Goal: Task Accomplishment & Management: Complete application form

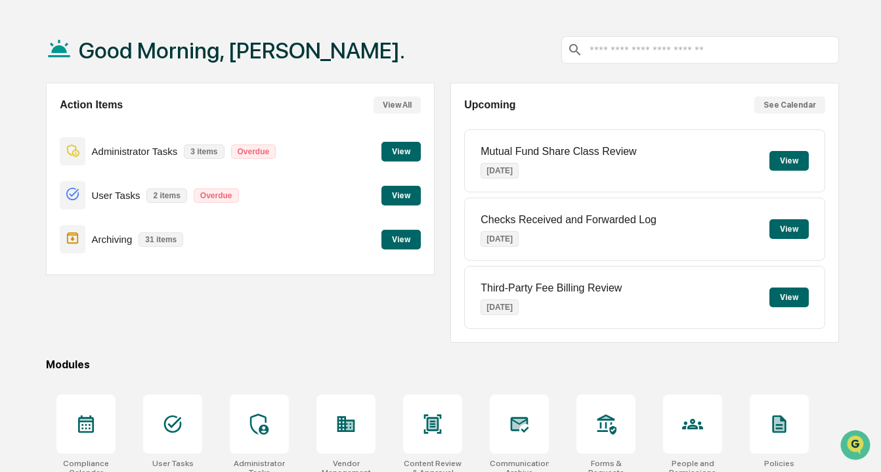
scroll to position [39, 0]
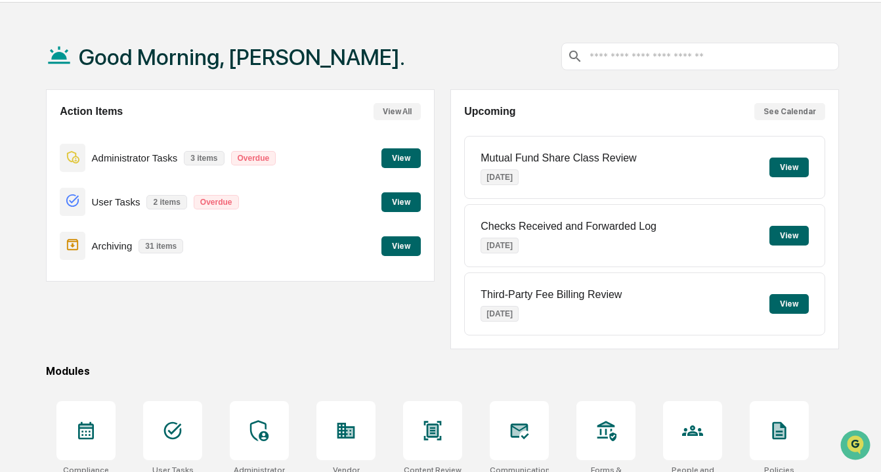
click at [406, 197] on button "View" at bounding box center [400, 202] width 39 height 20
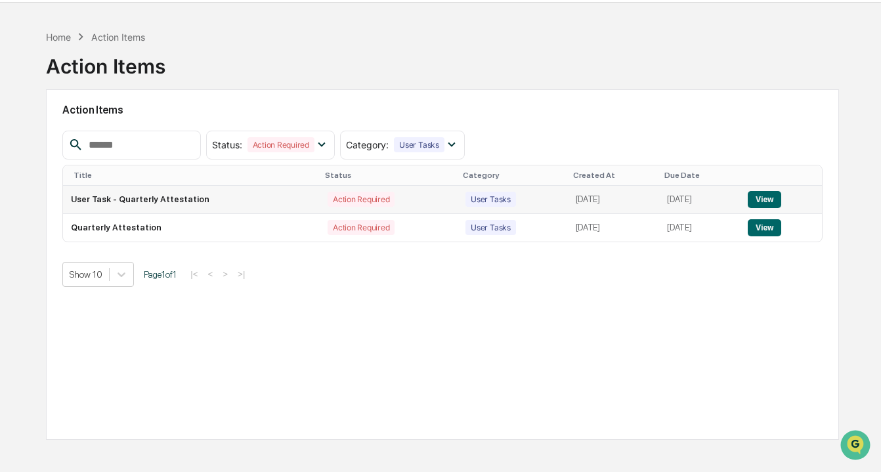
click at [475, 196] on button "View" at bounding box center [764, 199] width 33 height 17
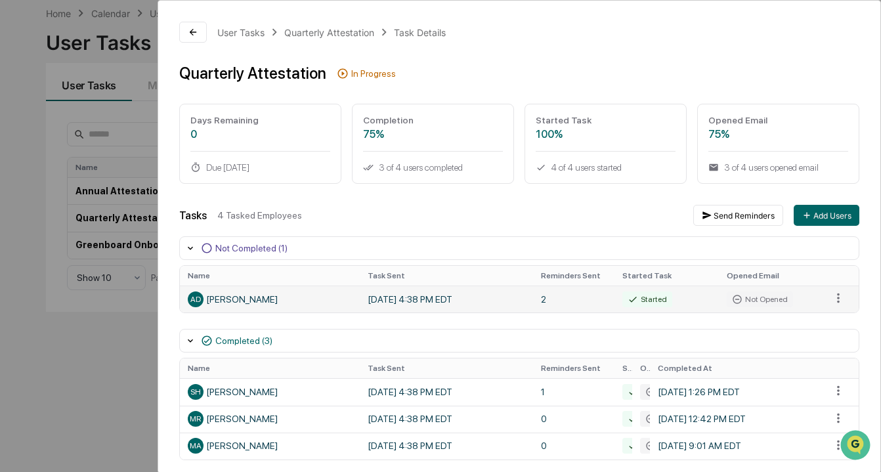
click at [242, 301] on div "AD [PERSON_NAME]" at bounding box center [270, 300] width 164 height 16
click at [475, 304] on html "Calendar Manage Tasks Reviews Approval Management Company People, Data, Setting…" at bounding box center [440, 174] width 881 height 472
click at [190, 32] on html "Calendar Manage Tasks Reviews Approval Management Company People, Data, Setting…" at bounding box center [440, 174] width 881 height 472
click at [81, 413] on div "User Tasks Quarterly Attestation Task Details Quarterly Attestation In Progress…" at bounding box center [440, 236] width 881 height 472
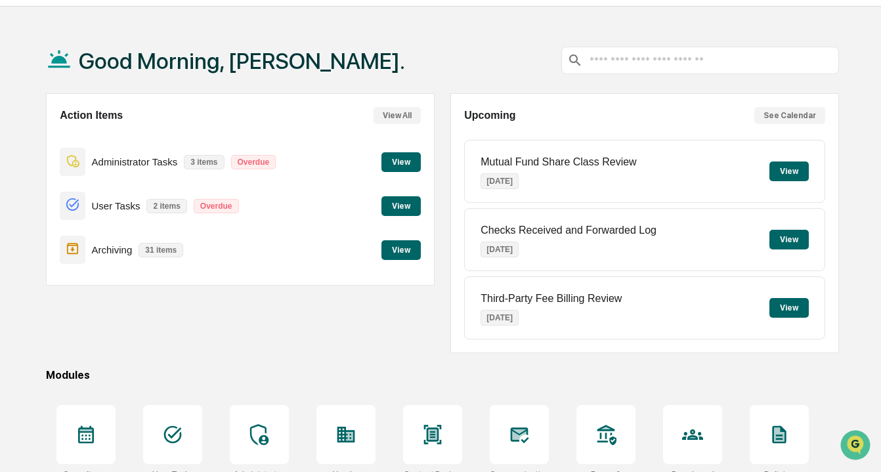
scroll to position [164, 0]
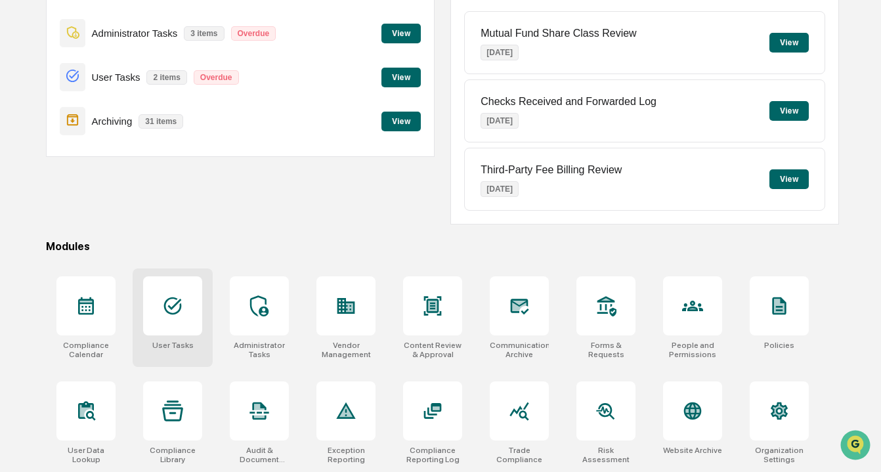
click at [175, 304] on icon at bounding box center [173, 306] width 18 height 18
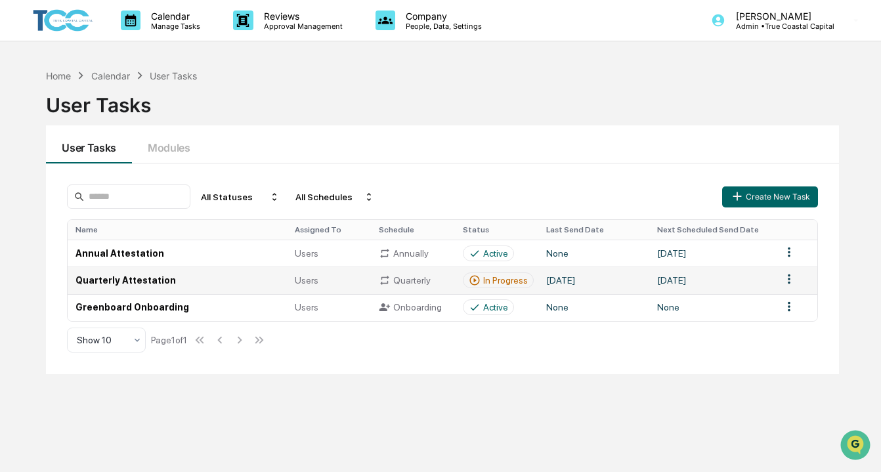
click at [794, 285] on html "Calendar Manage Tasks Reviews Approval Management Company People, Data, Setting…" at bounding box center [440, 236] width 881 height 472
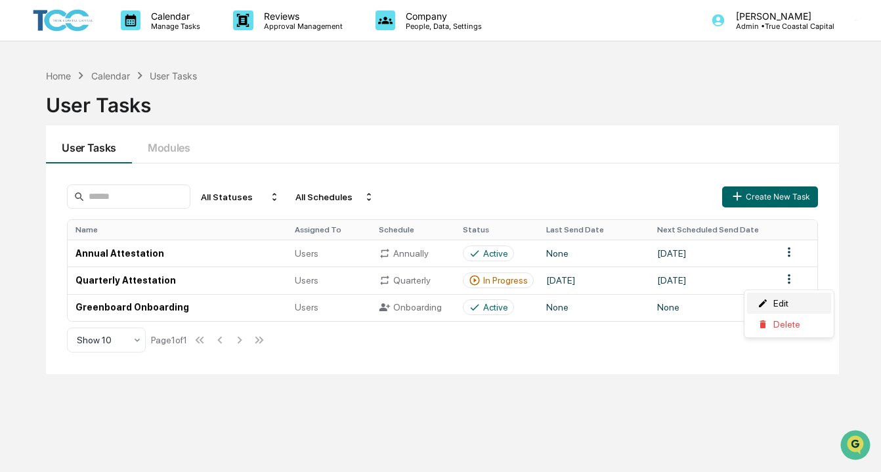
click at [781, 303] on div "Edit" at bounding box center [789, 303] width 84 height 21
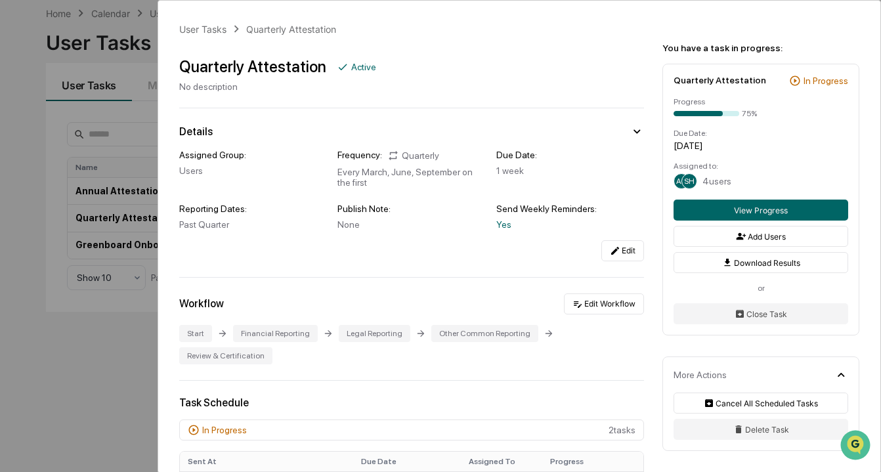
click at [91, 395] on div "User Tasks Quarterly Attestation Quarterly Attestation Active No description De…" at bounding box center [440, 236] width 881 height 472
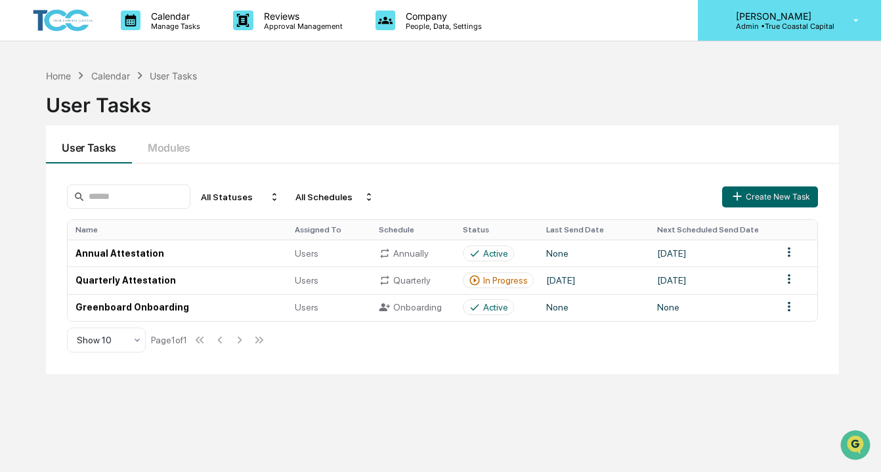
click at [802, 15] on p "[PERSON_NAME]" at bounding box center [780, 16] width 109 height 11
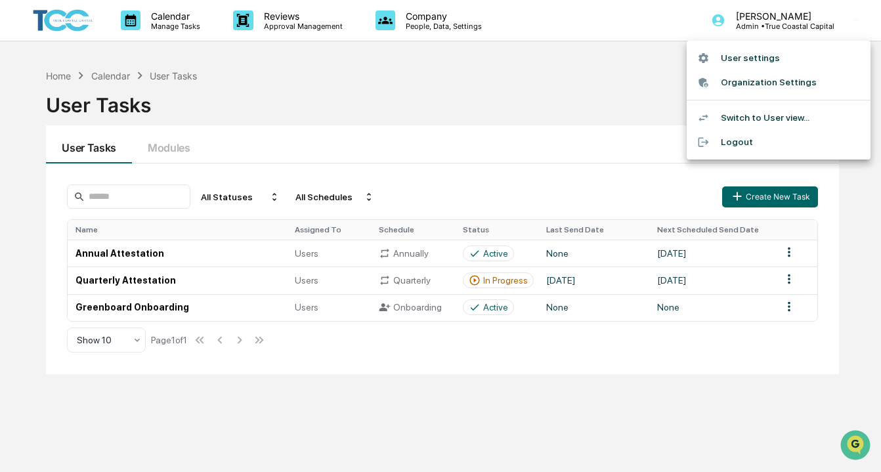
click at [788, 118] on li "Switch to User view..." at bounding box center [779, 118] width 184 height 24
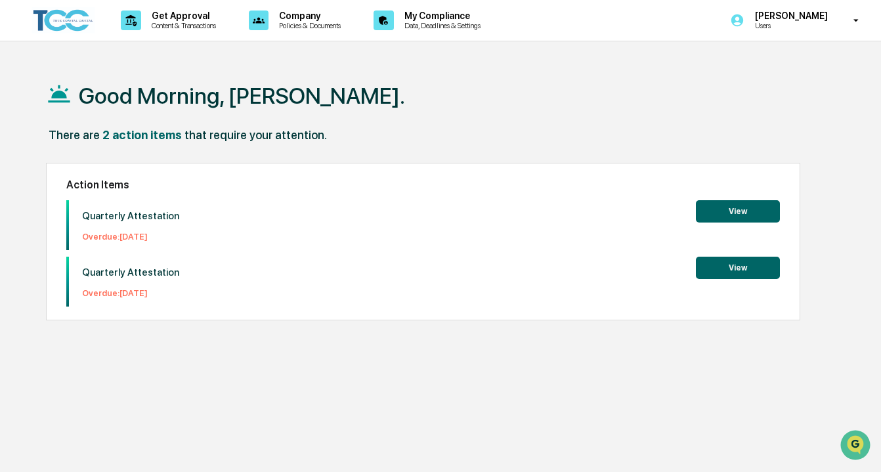
click at [743, 207] on button "View" at bounding box center [738, 211] width 84 height 22
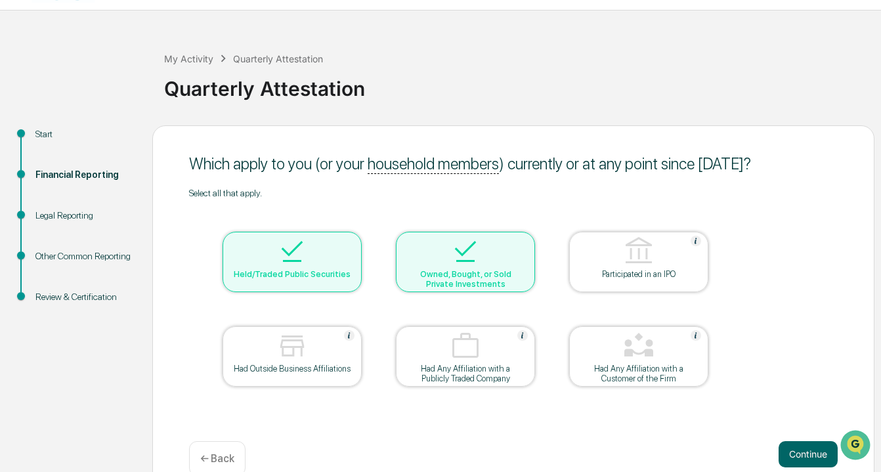
scroll to position [57, 0]
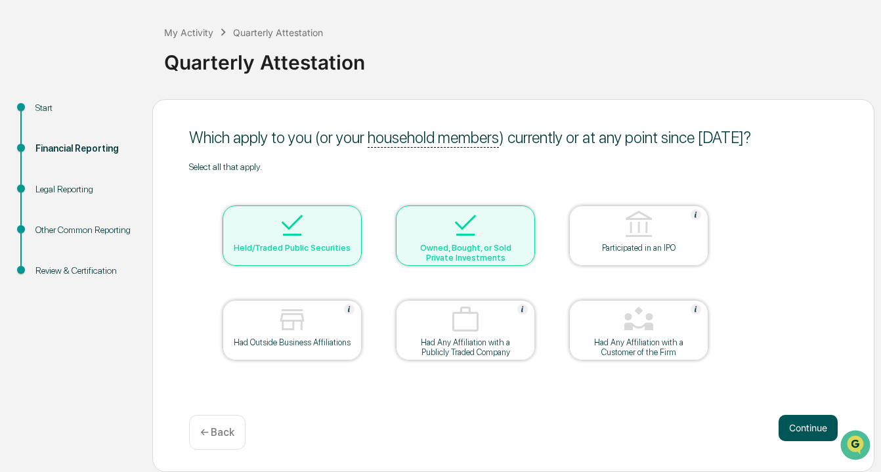
click at [798, 420] on button "Continue" at bounding box center [808, 428] width 59 height 26
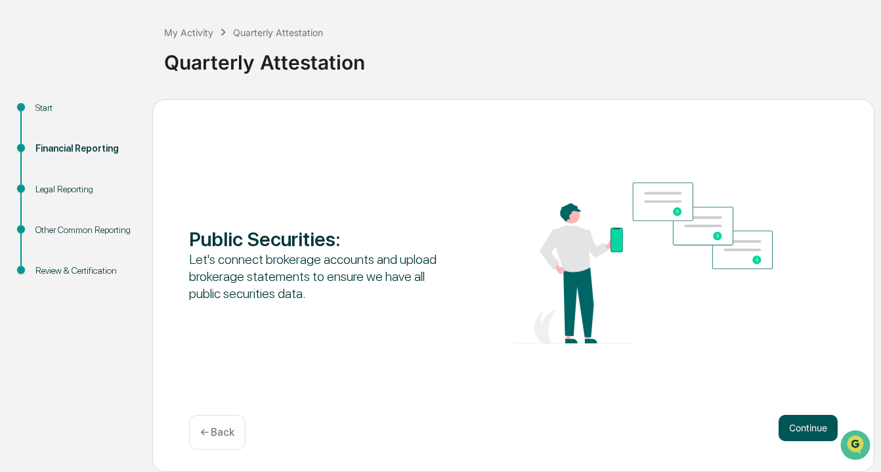
click at [799, 427] on button "Continue" at bounding box center [808, 428] width 59 height 26
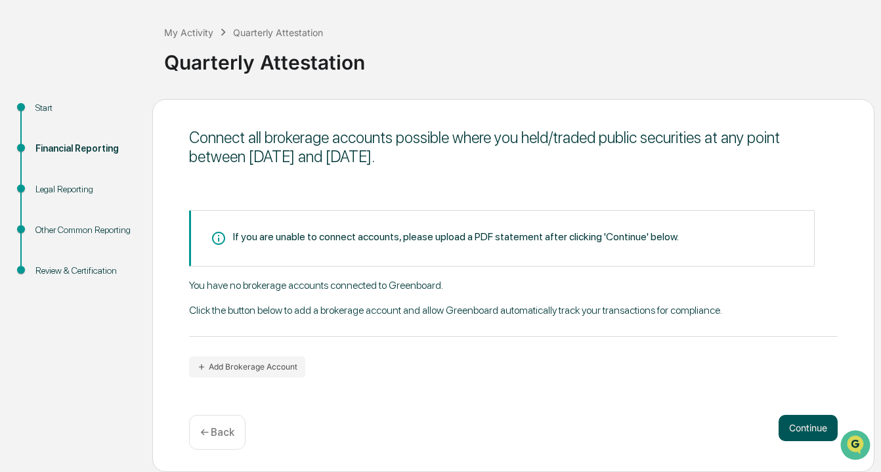
click at [804, 428] on button "Continue" at bounding box center [808, 428] width 59 height 26
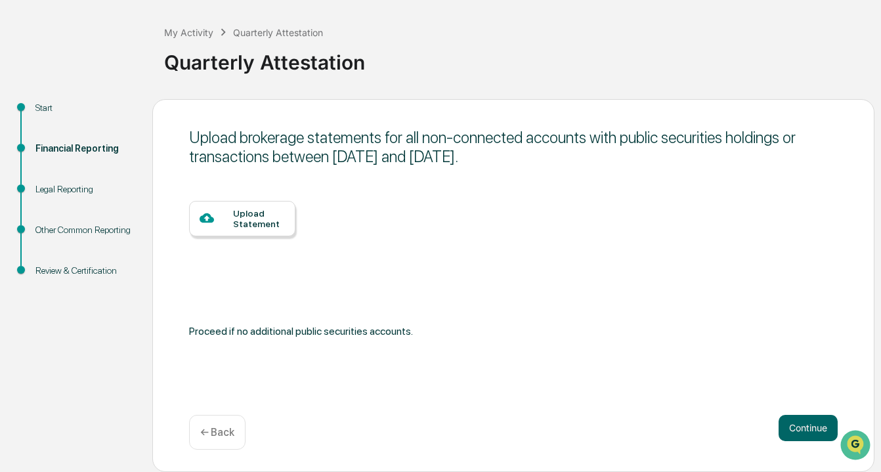
click at [257, 220] on div "Upload Statement" at bounding box center [259, 218] width 52 height 21
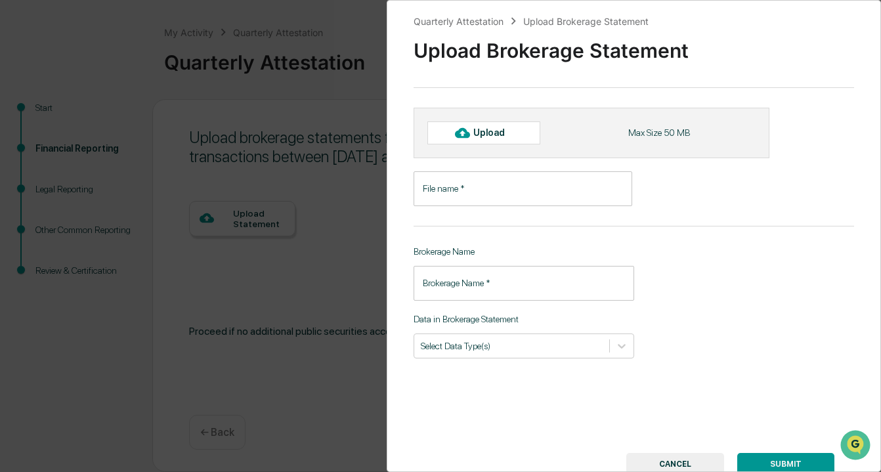
click at [487, 129] on div "Upload" at bounding box center [494, 132] width 43 height 11
type input "**********"
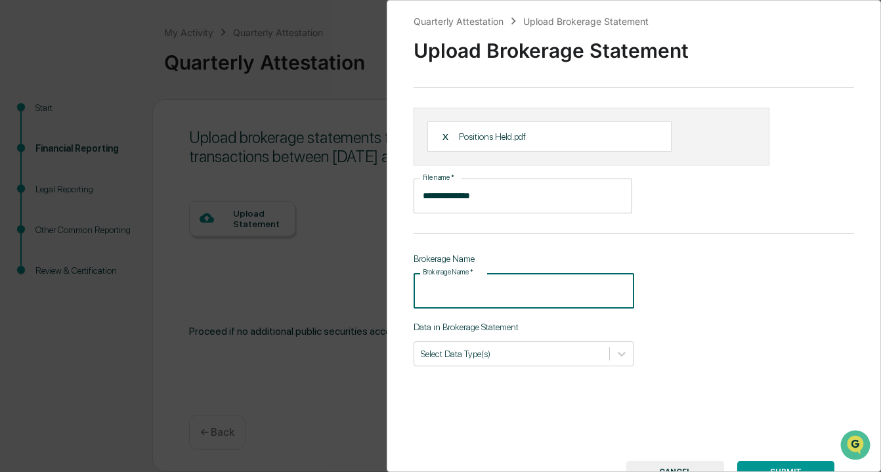
drag, startPoint x: 520, startPoint y: 293, endPoint x: 420, endPoint y: 293, distance: 100.5
click at [420, 293] on input "Brokerage Name   *" at bounding box center [524, 290] width 221 height 35
type input "**********"
click at [623, 357] on icon at bounding box center [621, 353] width 13 height 13
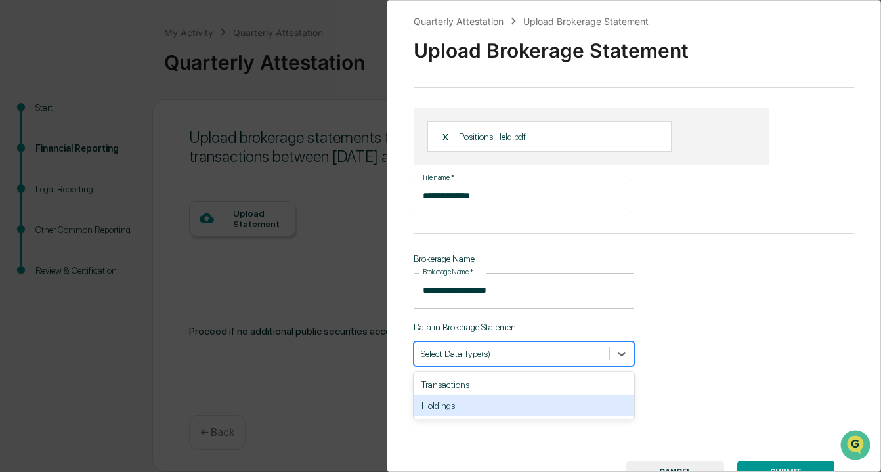
click at [475, 410] on div "Holdings" at bounding box center [524, 405] width 221 height 21
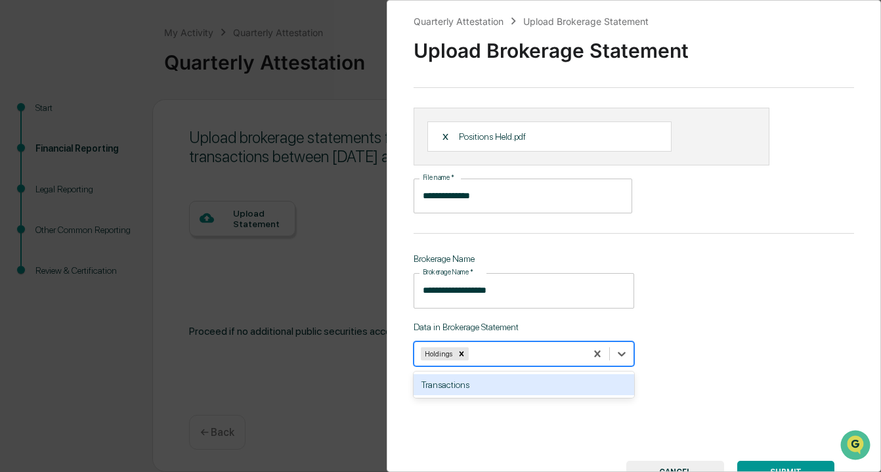
click at [781, 347] on div "**********" at bounding box center [634, 236] width 494 height 472
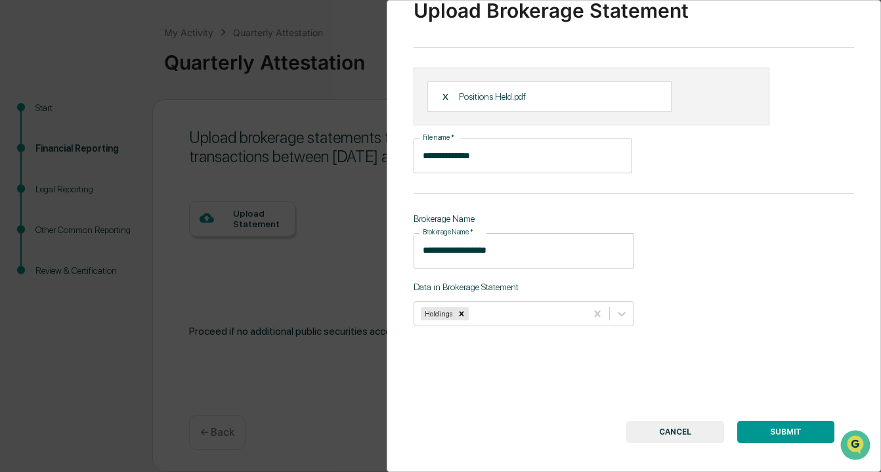
scroll to position [52, 0]
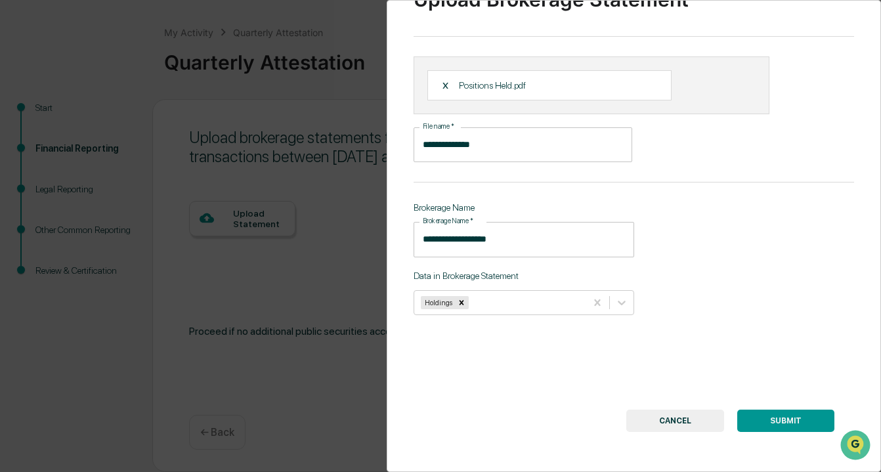
click at [799, 422] on button "SUBMIT" at bounding box center [785, 421] width 97 height 22
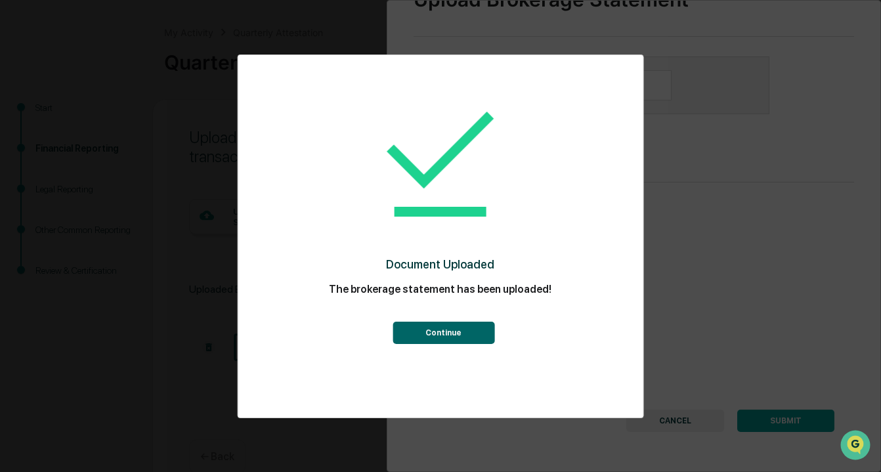
click at [439, 328] on button "Continue" at bounding box center [444, 333] width 102 height 22
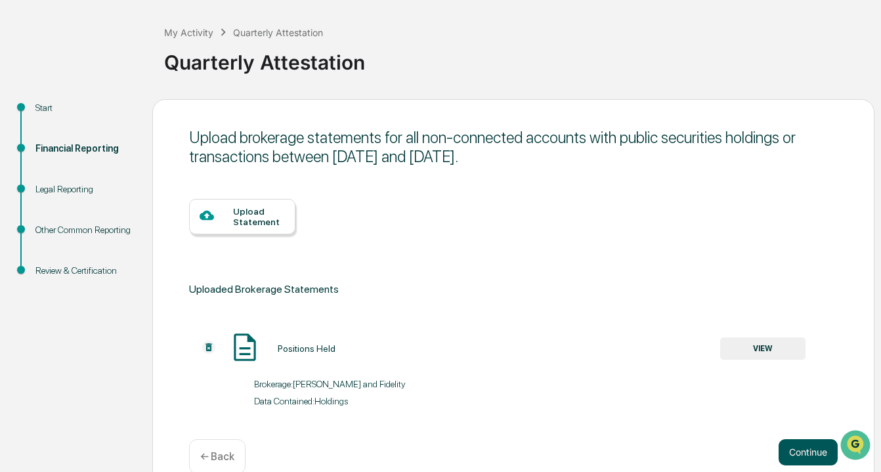
click at [805, 455] on button "Continue" at bounding box center [808, 452] width 59 height 26
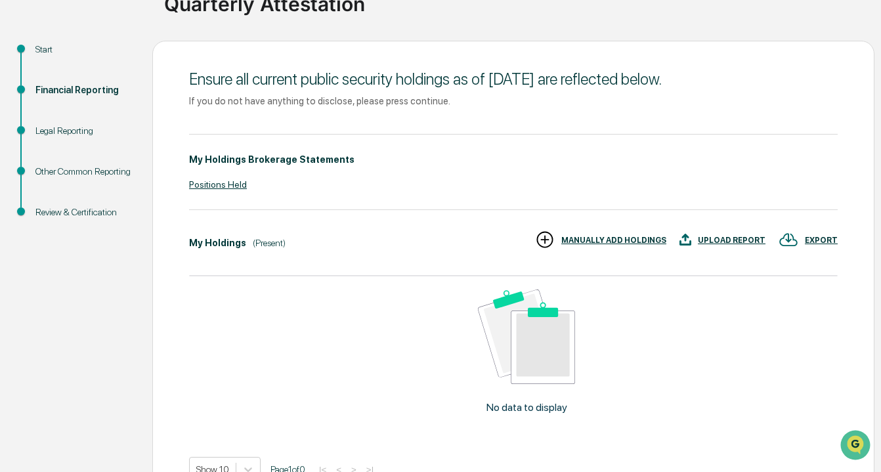
scroll to position [196, 0]
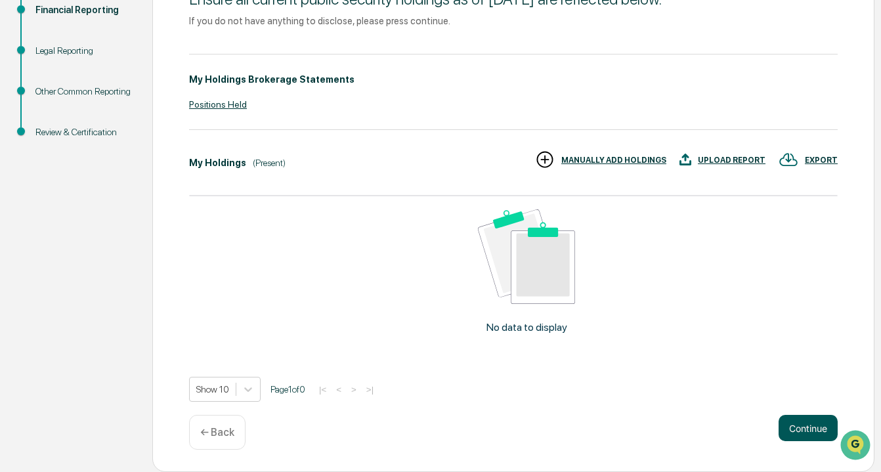
click at [805, 427] on button "Continue" at bounding box center [808, 428] width 59 height 26
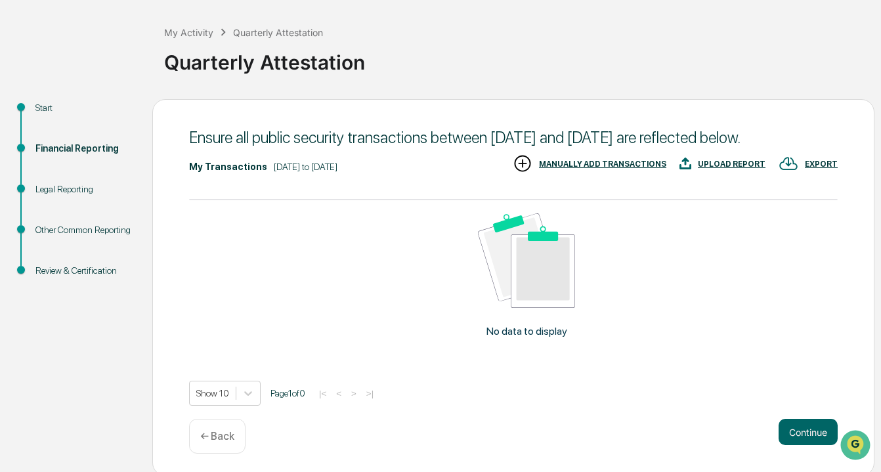
scroll to position [79, 0]
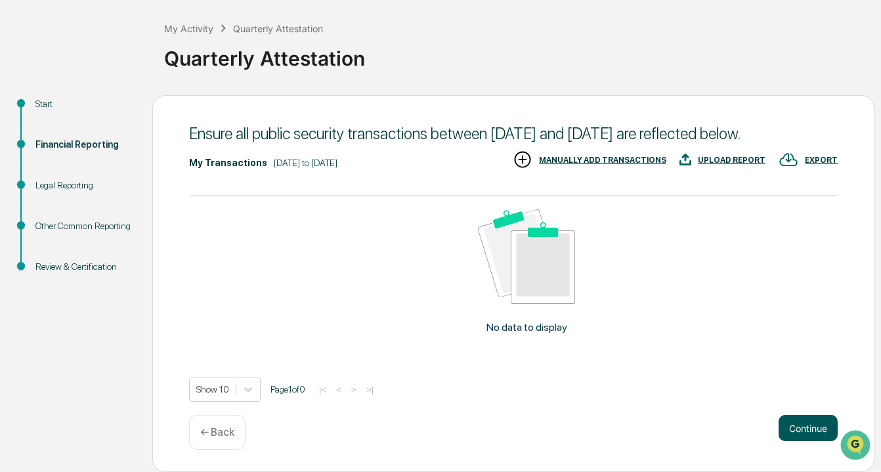
click at [801, 433] on button "Continue" at bounding box center [808, 428] width 59 height 26
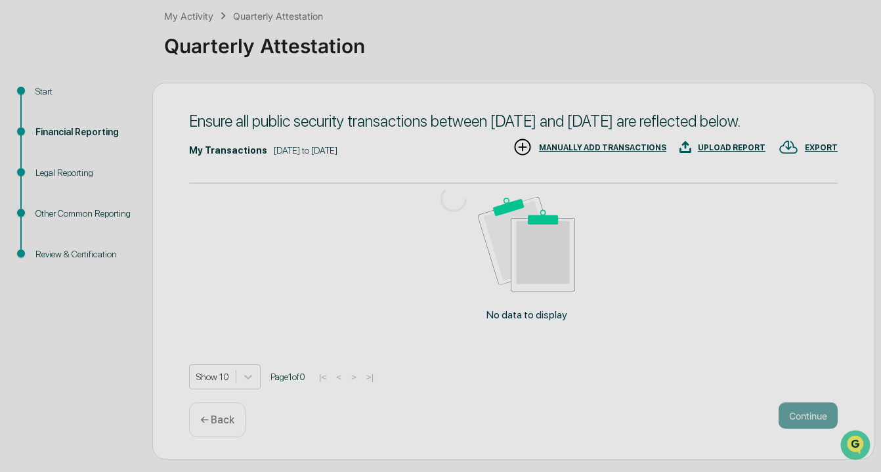
scroll to position [57, 0]
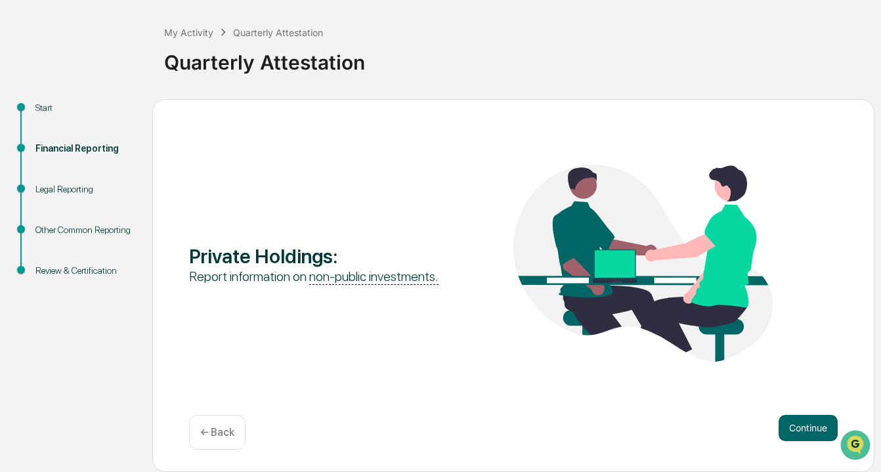
click at [801, 433] on button "Continue" at bounding box center [808, 428] width 59 height 26
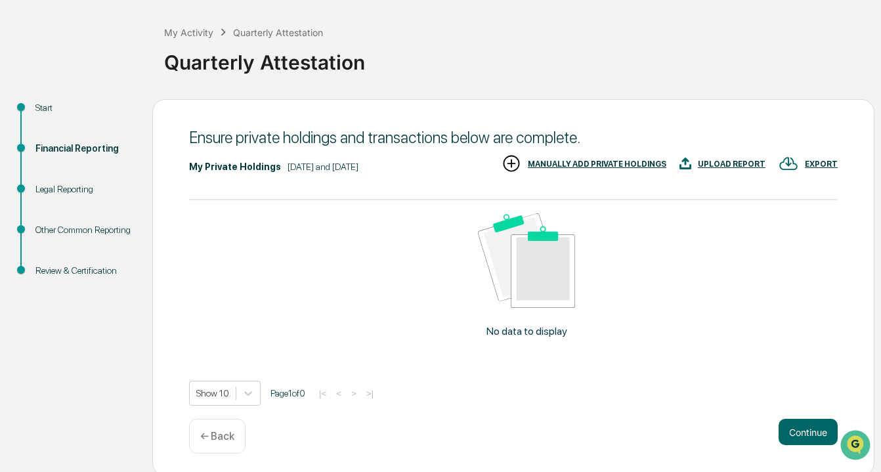
click at [572, 163] on div "MANUALLY ADD PRIVATE HOLDINGS" at bounding box center [597, 164] width 139 height 9
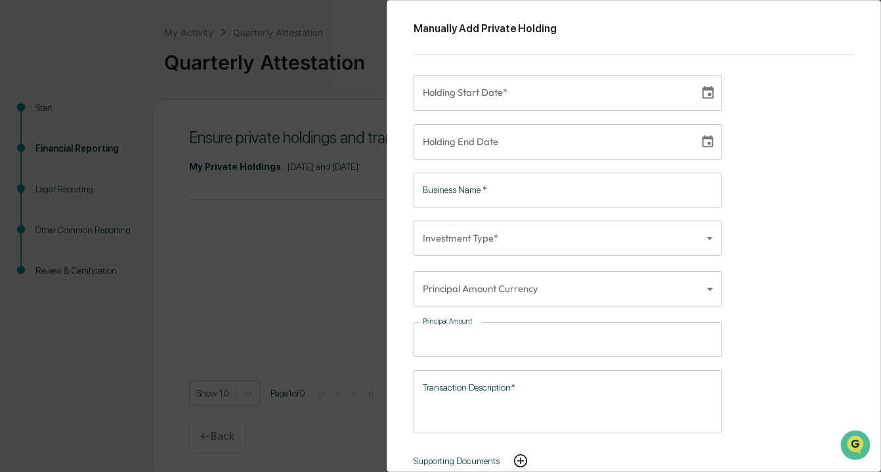
click at [220, 290] on div "Manually Add Private Holding Holding Start Date* Holding Start Date* Holding En…" at bounding box center [440, 236] width 881 height 472
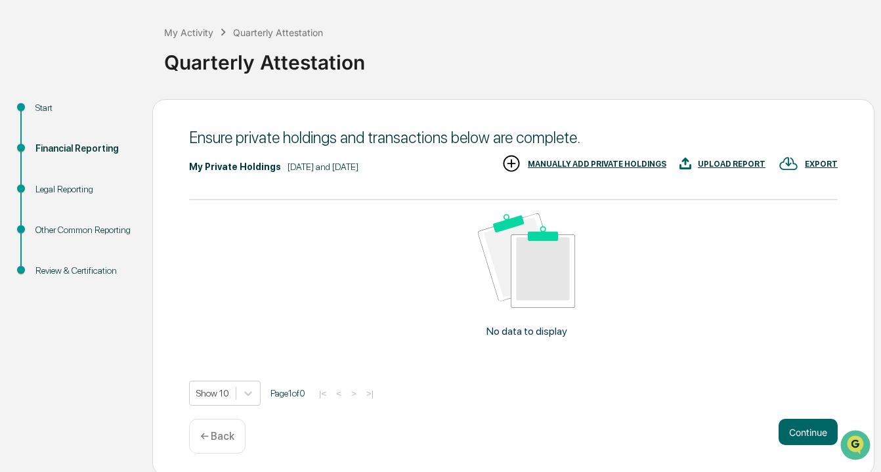
scroll to position [61, 0]
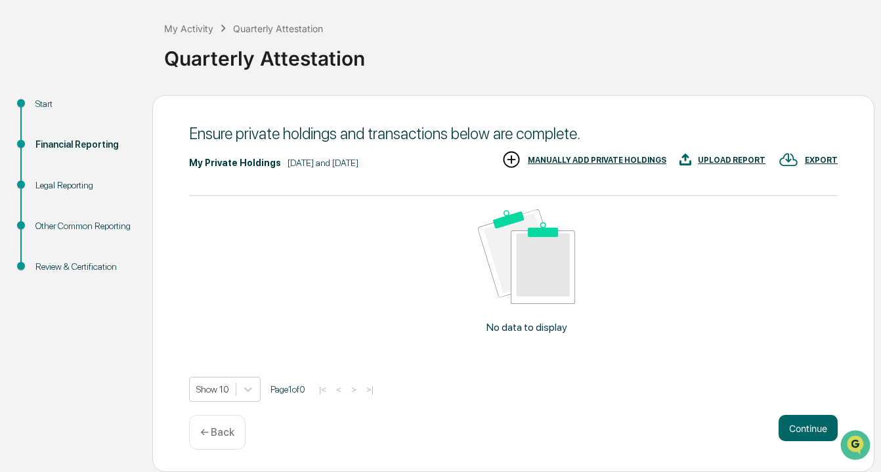
click at [748, 159] on div "UPLOAD REPORT" at bounding box center [732, 160] width 68 height 9
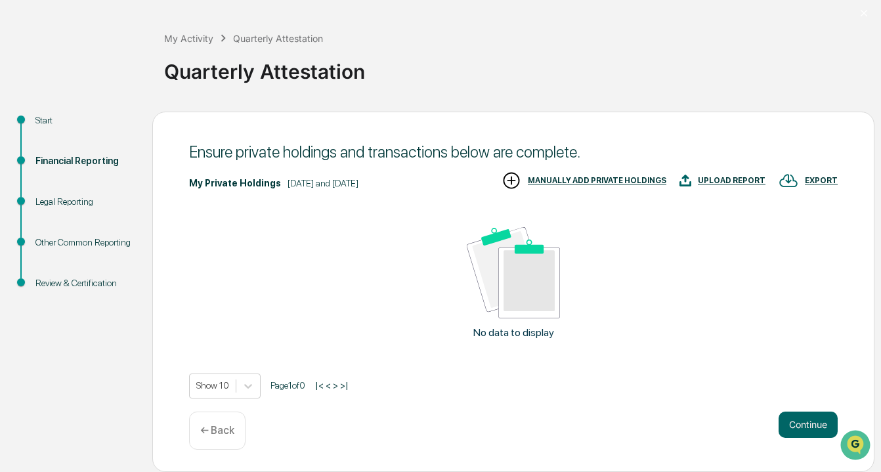
scroll to position [52, 0]
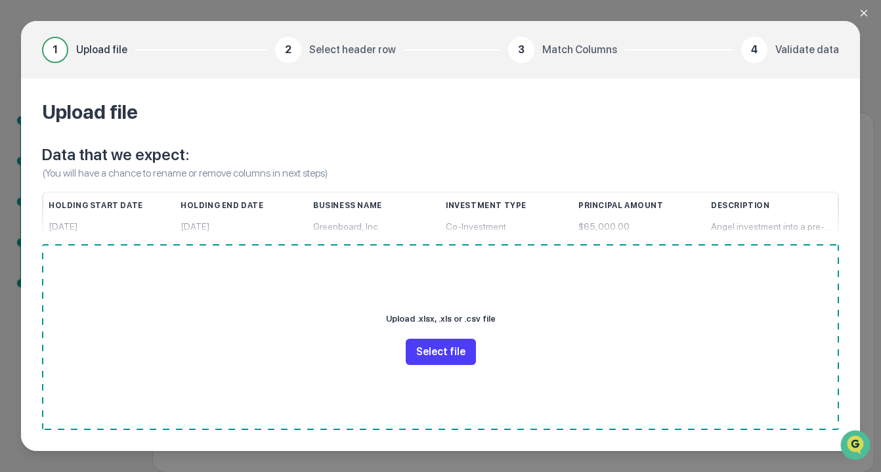
click at [453, 349] on button "Select file" at bounding box center [441, 352] width 70 height 26
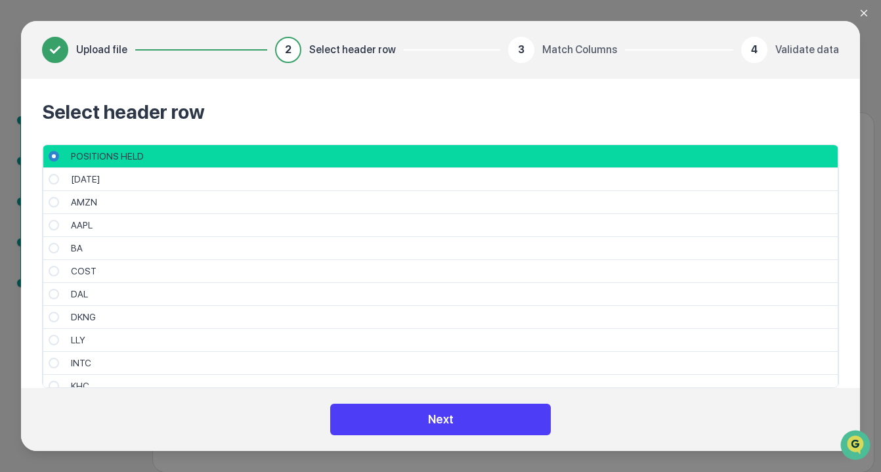
click at [459, 418] on button "Next" at bounding box center [440, 420] width 221 height 32
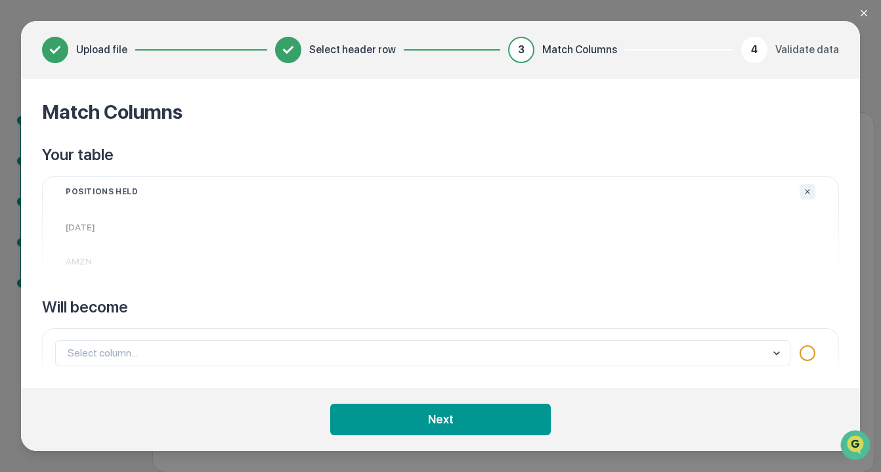
scroll to position [11, 0]
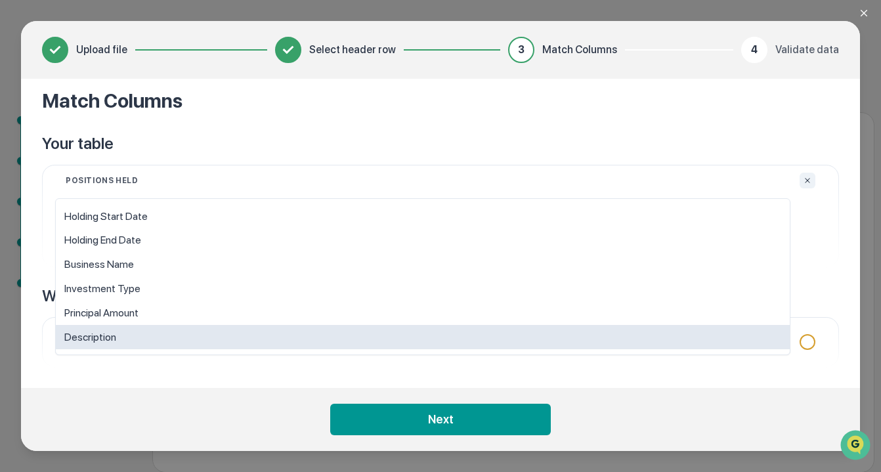
click at [469, 340] on body "Get Approval Content & Transactions Company Policies & Documents My Compliance …" at bounding box center [440, 210] width 881 height 525
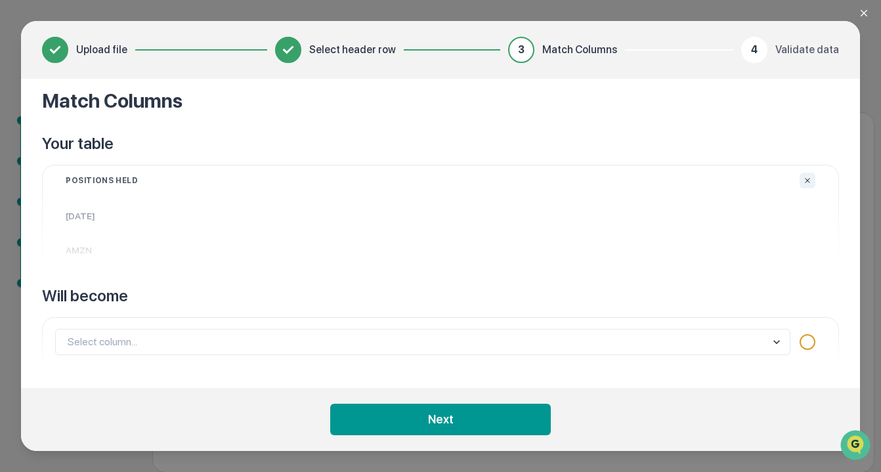
click at [427, 142] on p "Your table" at bounding box center [440, 143] width 797 height 21
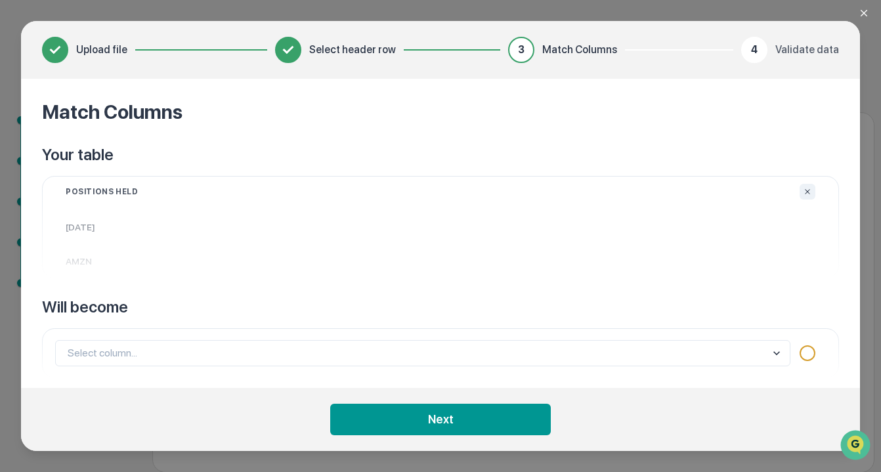
click at [92, 356] on body "Get Approval Content & Transactions Company Policies & Documents My Compliance …" at bounding box center [440, 210] width 881 height 525
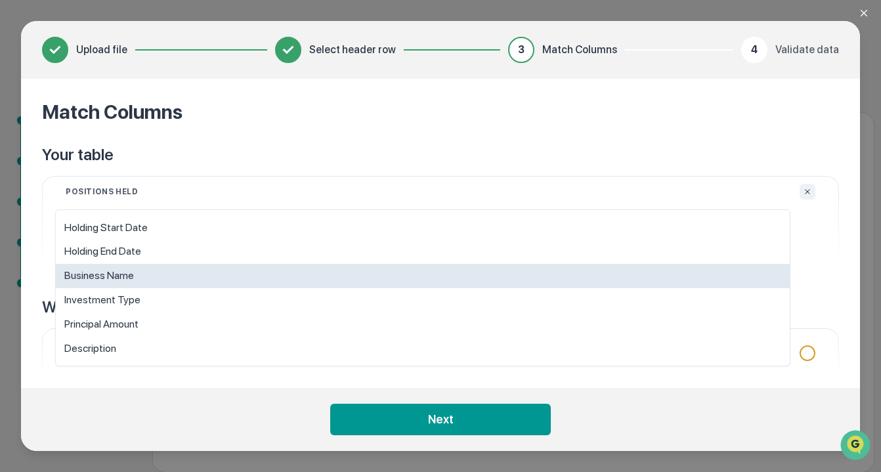
click at [129, 269] on div "Business Name" at bounding box center [423, 276] width 734 height 24
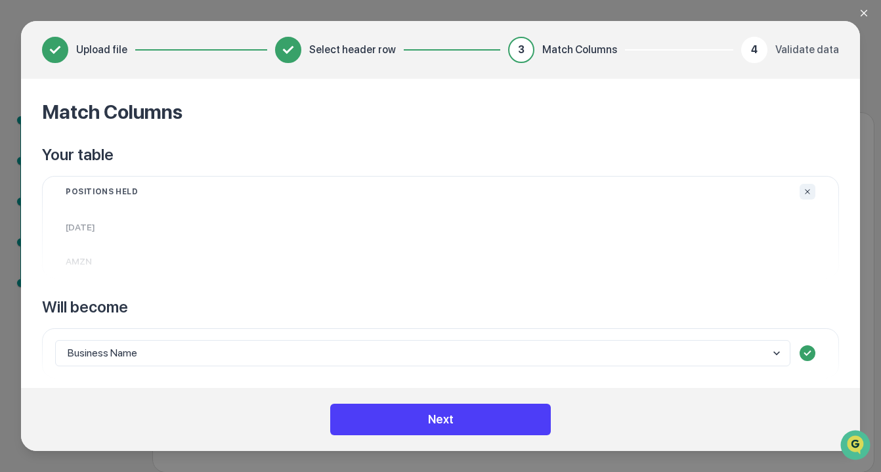
click at [455, 422] on button "Next" at bounding box center [440, 420] width 221 height 32
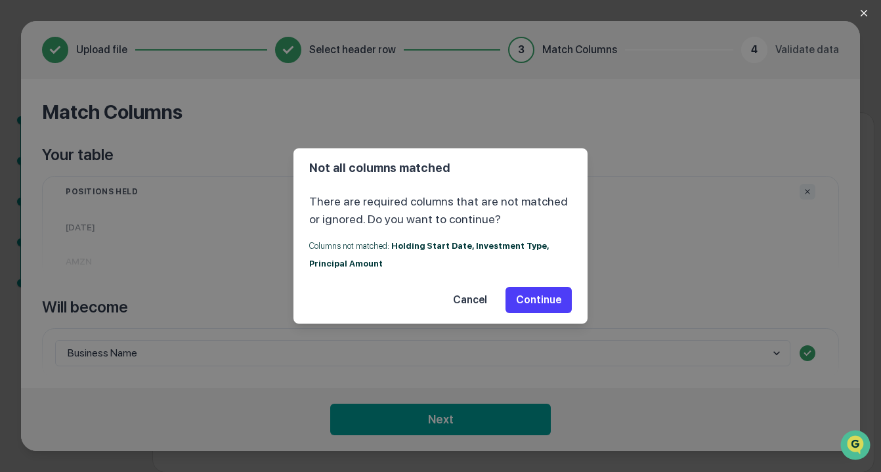
click at [548, 304] on button "Continue" at bounding box center [539, 300] width 66 height 26
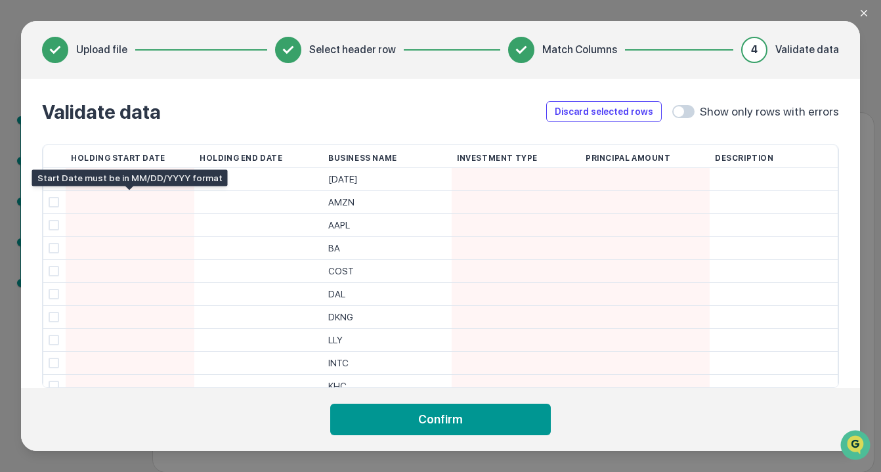
click at [112, 202] on div at bounding box center [130, 202] width 118 height 22
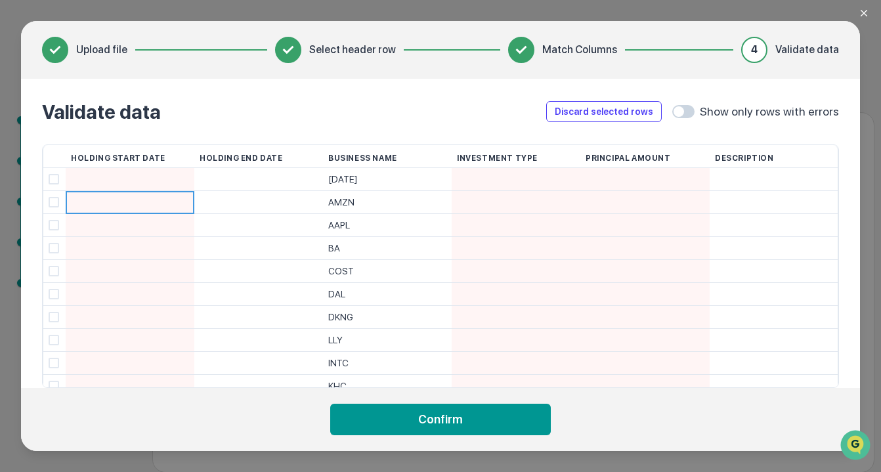
click at [244, 192] on div at bounding box center [259, 202] width 118 height 22
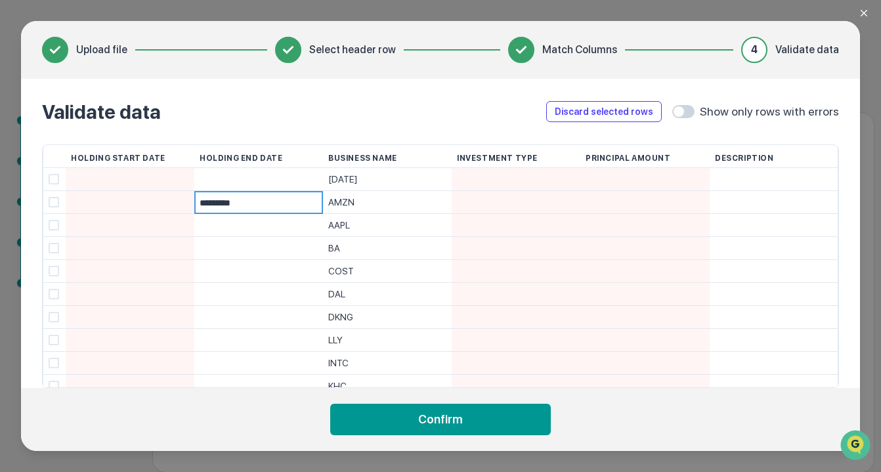
type input "**********"
click at [53, 180] on span at bounding box center [54, 179] width 11 height 11
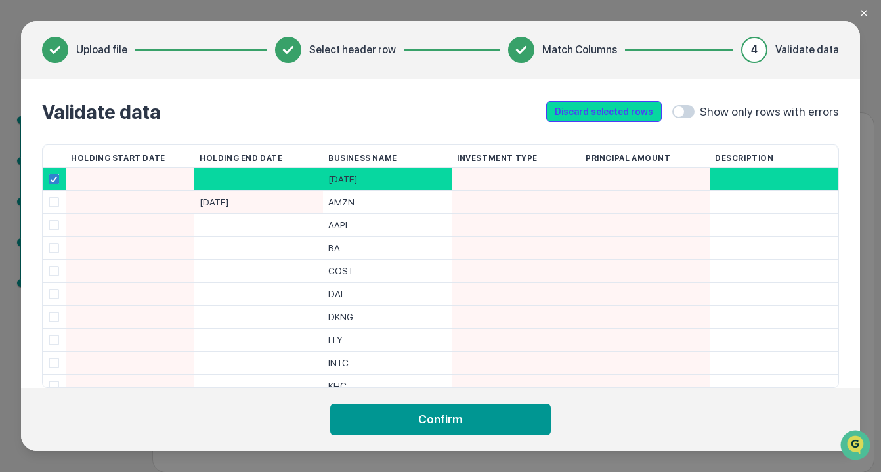
click at [599, 112] on button "Discard selected rows" at bounding box center [604, 111] width 116 height 21
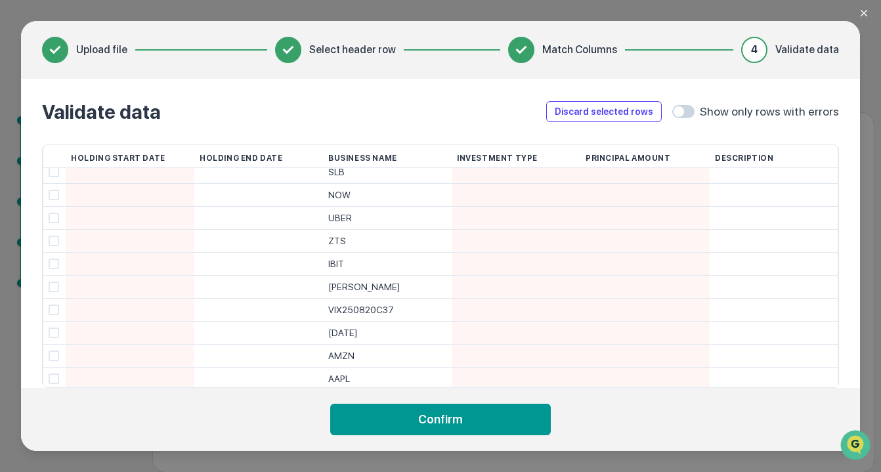
scroll to position [439, 0]
click at [250, 287] on div at bounding box center [259, 291] width 118 height 22
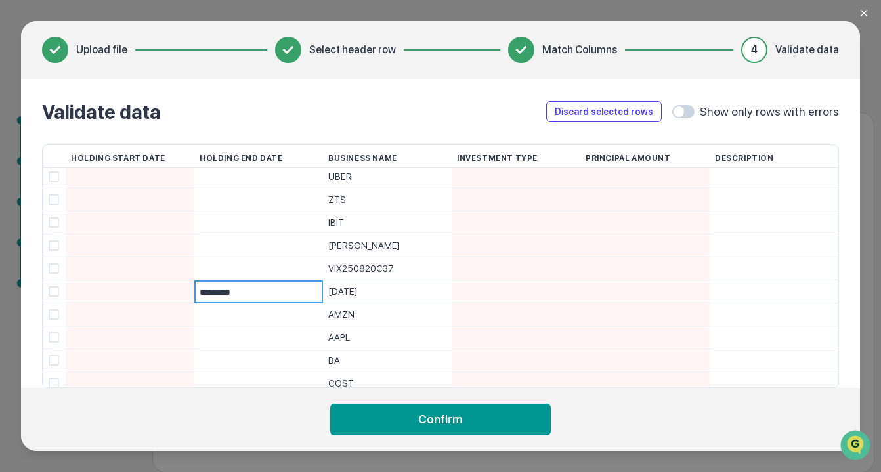
type input "**********"
click at [380, 282] on div "[DATE]" at bounding box center [387, 291] width 118 height 23
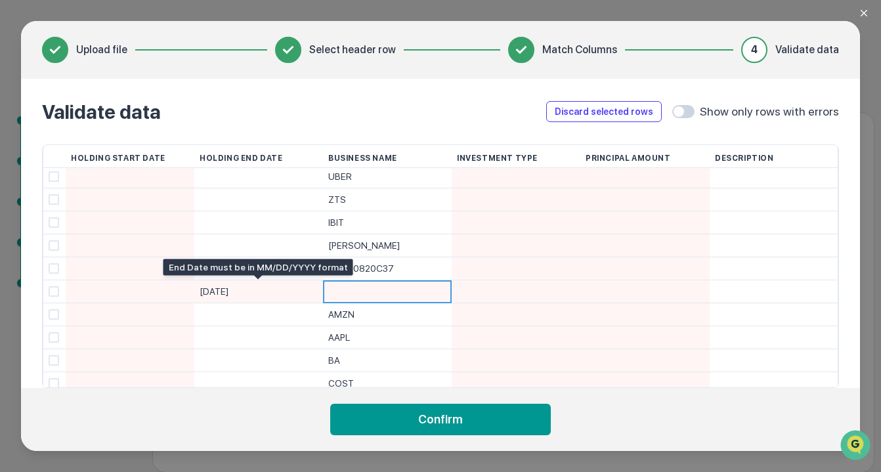
click at [221, 292] on div "[DATE]" at bounding box center [259, 291] width 118 height 23
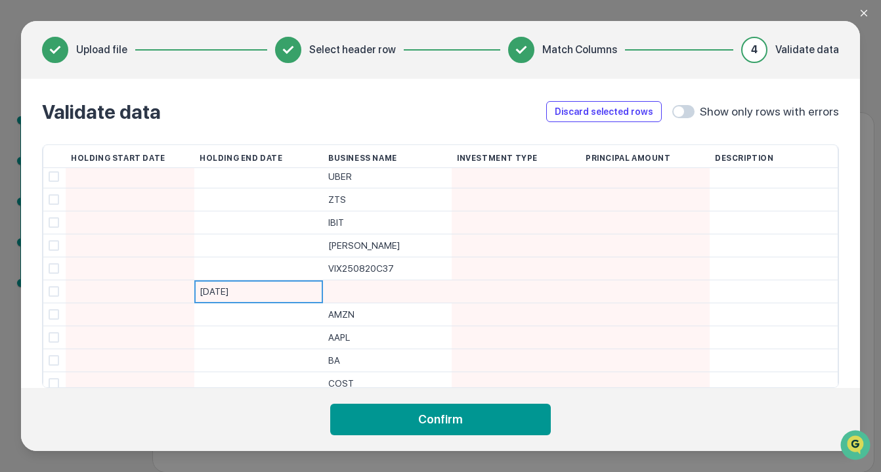
click at [223, 321] on div at bounding box center [259, 314] width 118 height 22
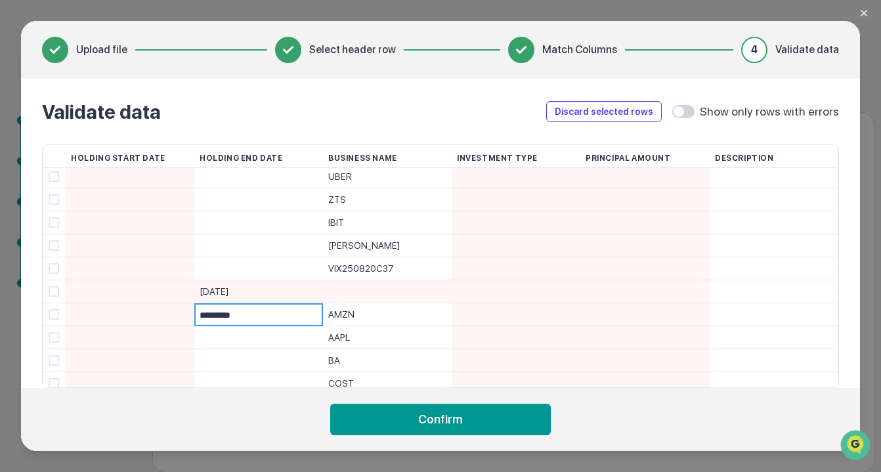
type input "**********"
click at [241, 290] on div "[DATE]" at bounding box center [259, 291] width 118 height 23
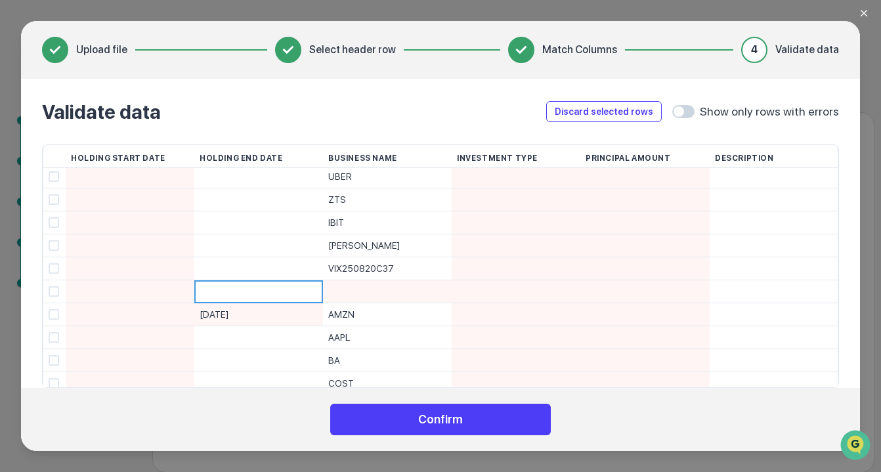
click at [473, 428] on button "Confirm" at bounding box center [440, 420] width 221 height 32
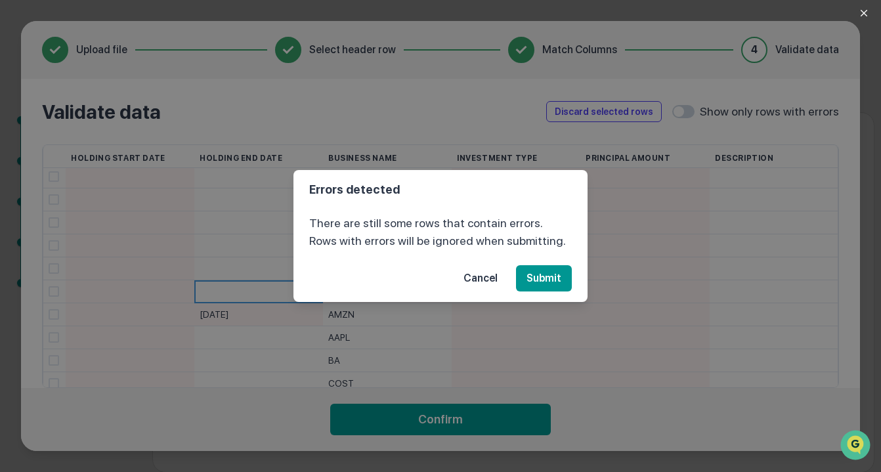
click at [552, 276] on button "Submit" at bounding box center [544, 278] width 56 height 26
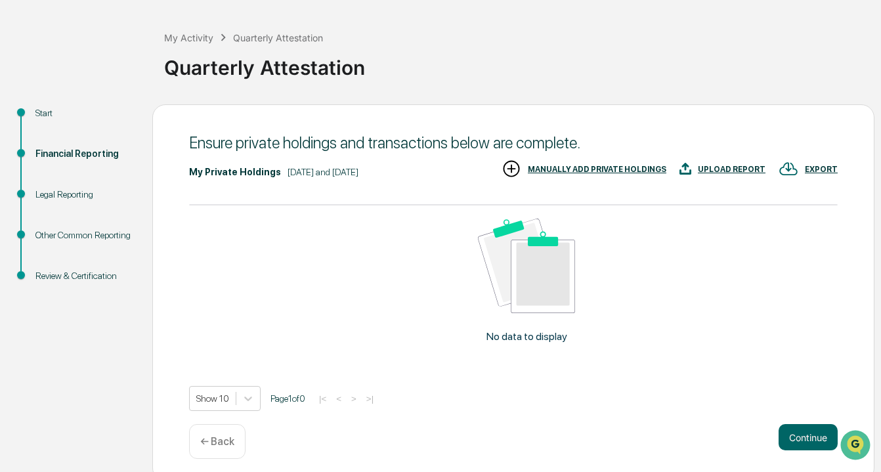
scroll to position [61, 0]
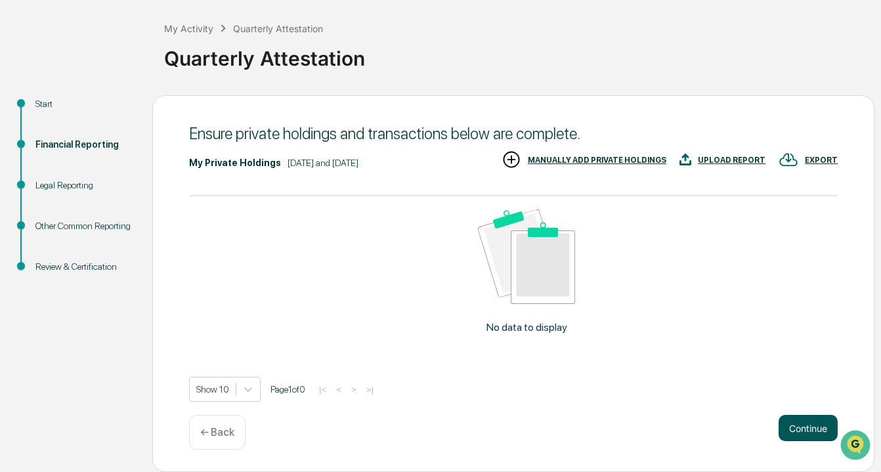
click at [806, 427] on button "Continue" at bounding box center [808, 428] width 59 height 26
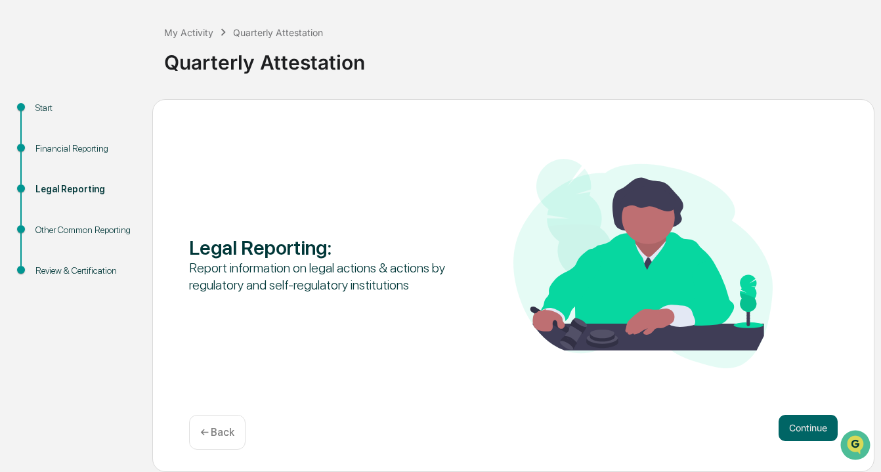
scroll to position [57, 0]
click at [806, 427] on button "Continue" at bounding box center [808, 428] width 59 height 26
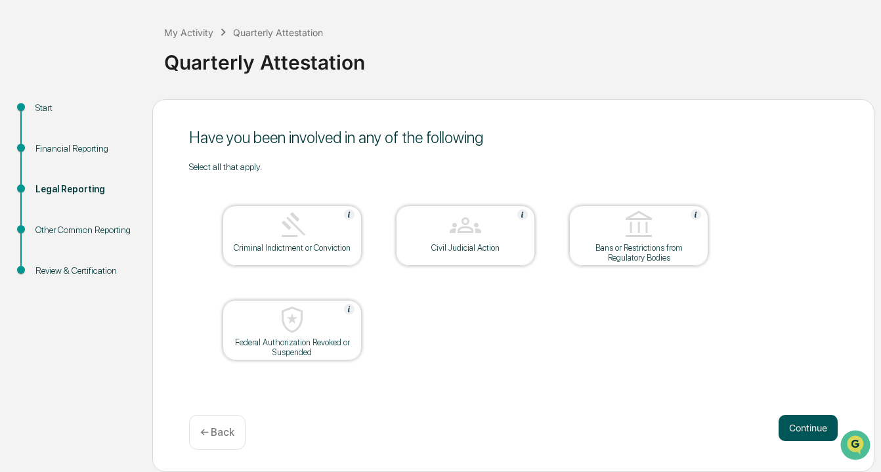
click at [806, 431] on button "Continue" at bounding box center [808, 428] width 59 height 26
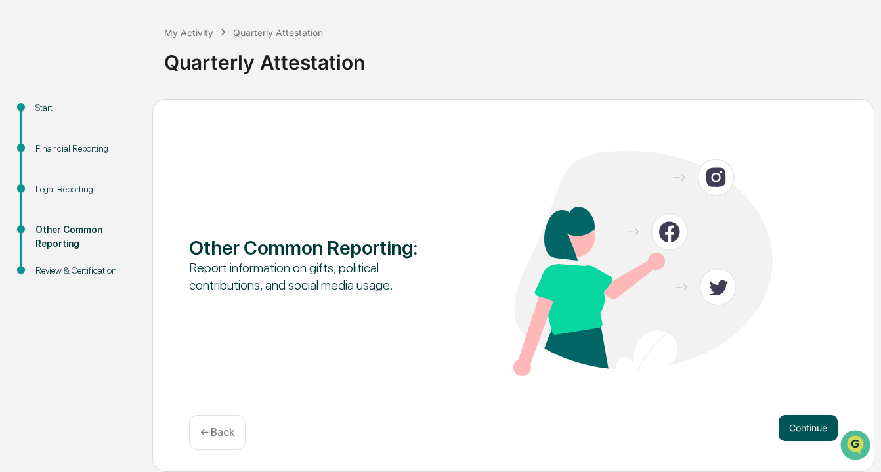
click at [808, 440] on button "Continue" at bounding box center [808, 428] width 59 height 26
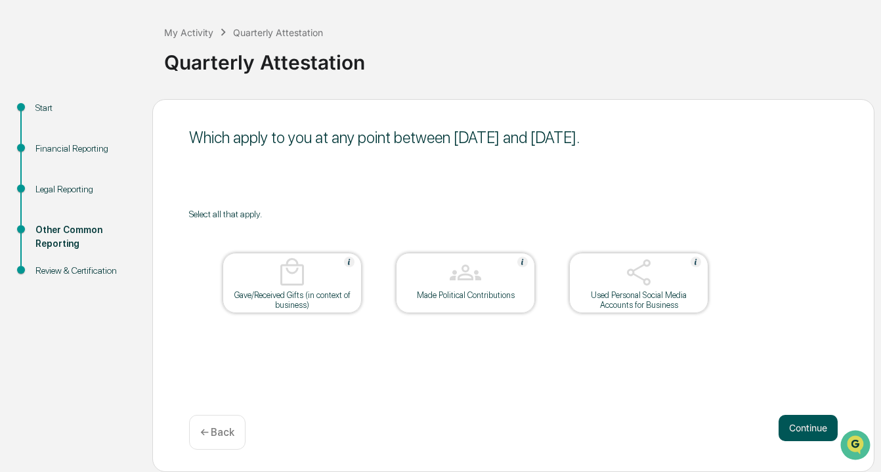
click at [802, 423] on button "Continue" at bounding box center [808, 428] width 59 height 26
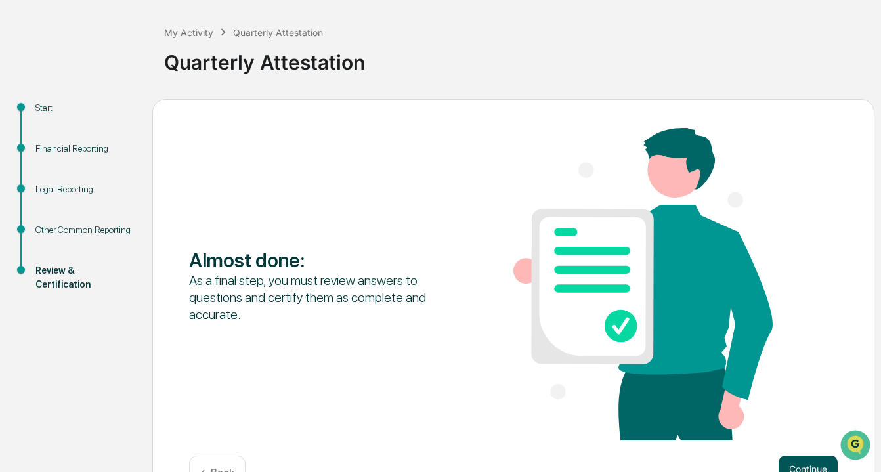
click at [802, 462] on button "Continue" at bounding box center [808, 469] width 59 height 26
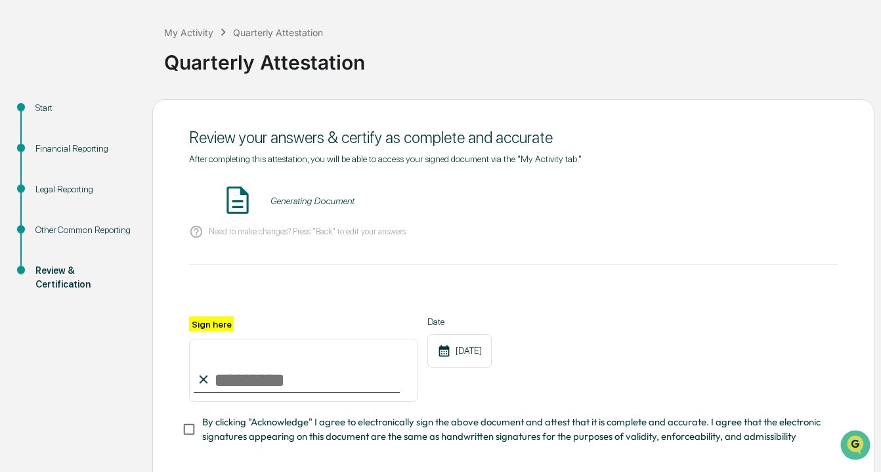
click at [251, 385] on input "Sign here" at bounding box center [303, 370] width 229 height 63
type input "**********"
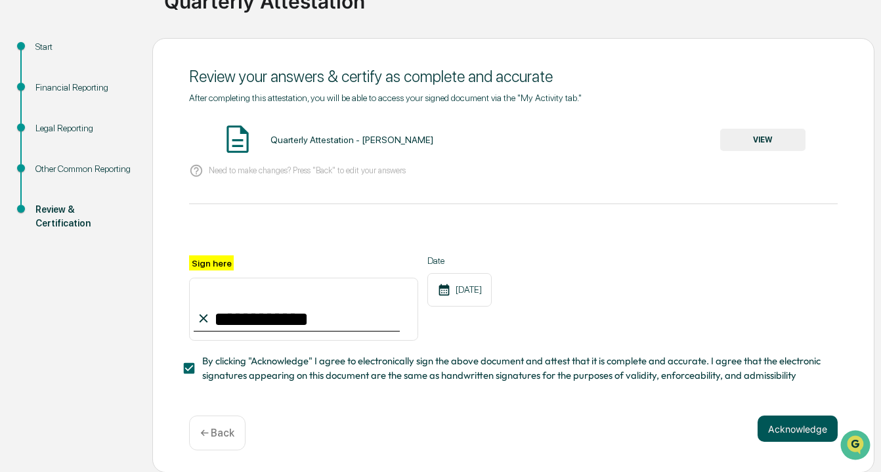
click at [781, 429] on button "Acknowledge" at bounding box center [798, 429] width 80 height 26
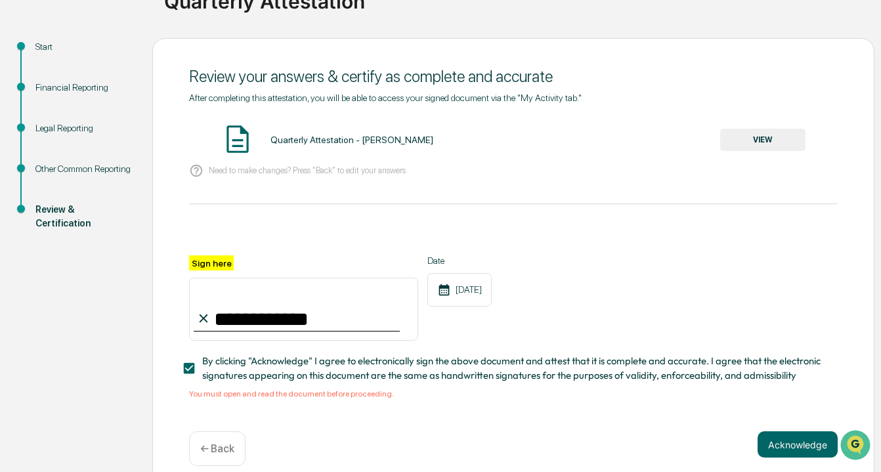
click at [238, 133] on img at bounding box center [237, 139] width 33 height 33
click at [345, 133] on div "Quarterly Attestation - [PERSON_NAME] VIEW" at bounding box center [513, 140] width 649 height 35
click at [776, 135] on button "VIEW" at bounding box center [762, 140] width 85 height 22
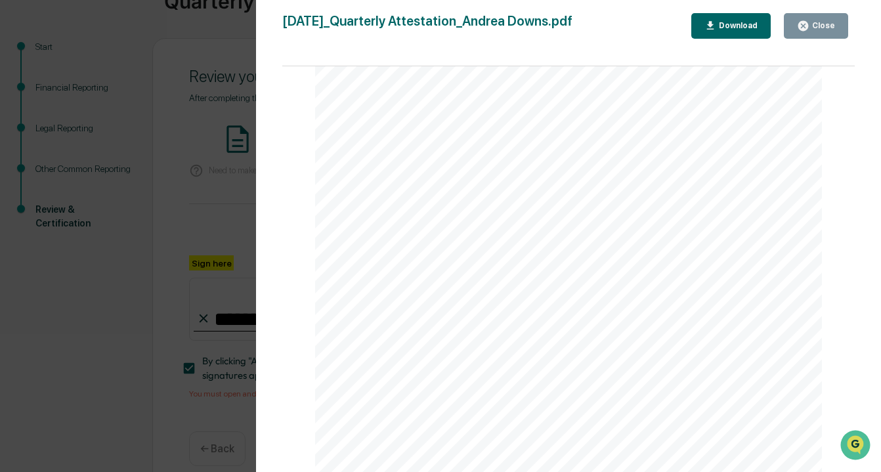
scroll to position [33, 0]
click at [803, 30] on icon "button" at bounding box center [803, 26] width 10 height 10
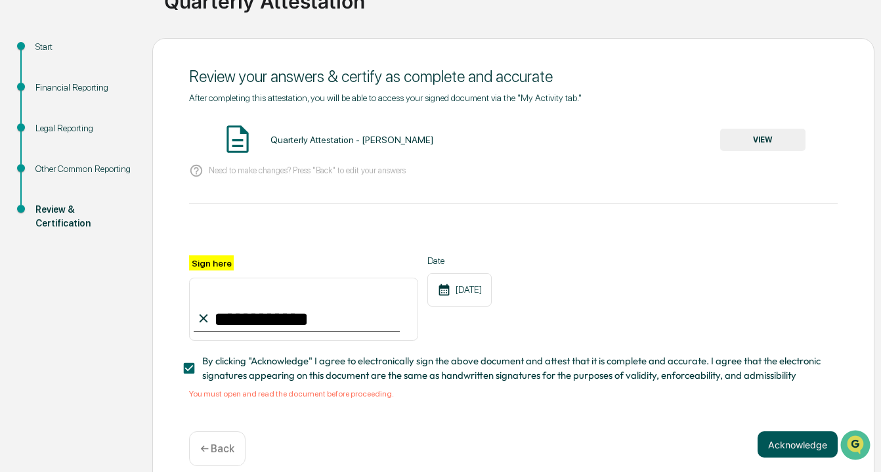
click at [785, 449] on button "Acknowledge" at bounding box center [798, 444] width 80 height 26
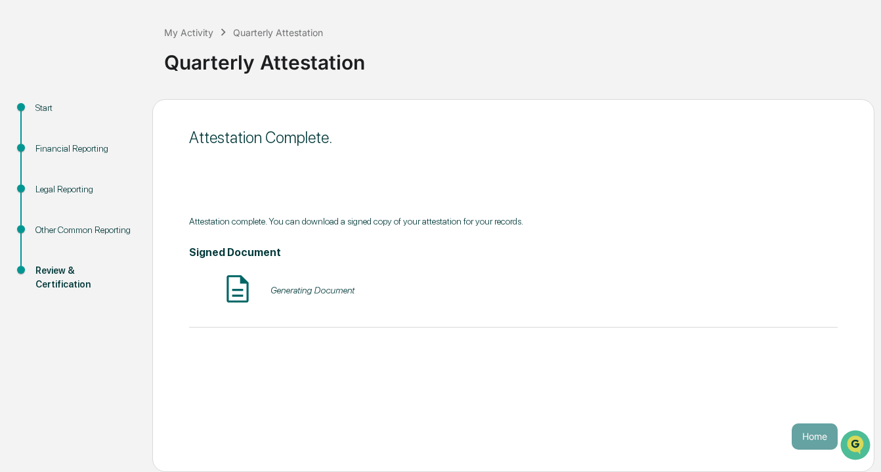
scroll to position [57, 0]
click at [800, 445] on button "Home" at bounding box center [815, 436] width 46 height 26
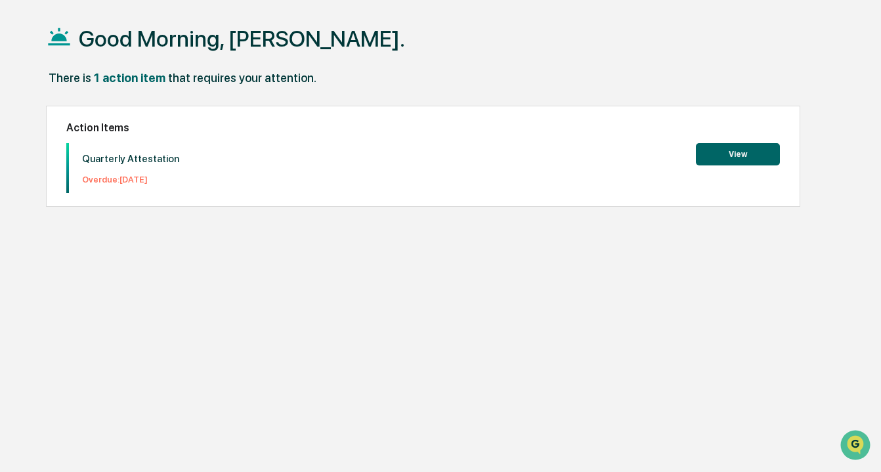
click at [735, 151] on button "View" at bounding box center [738, 154] width 84 height 22
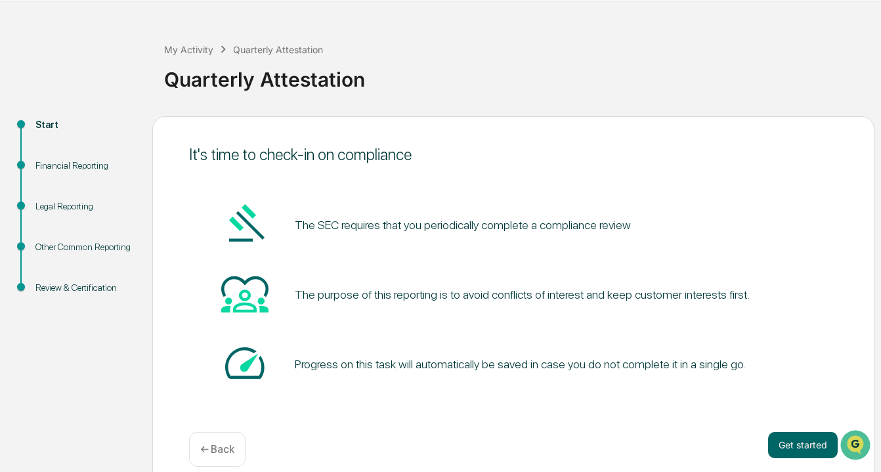
scroll to position [57, 0]
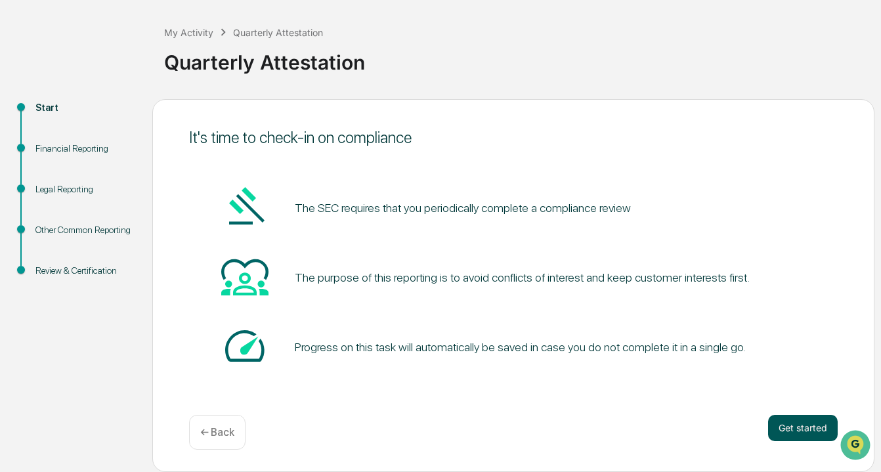
click at [817, 423] on button "Get started" at bounding box center [803, 428] width 70 height 26
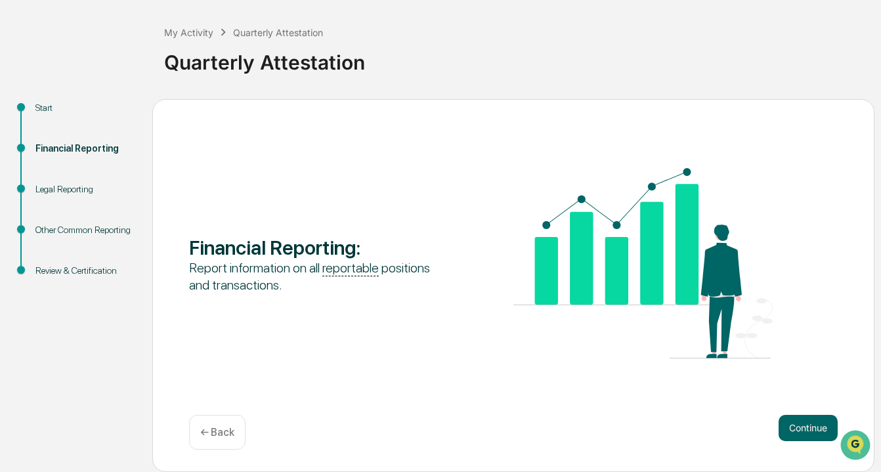
click at [810, 441] on div "Continue ← Back" at bounding box center [513, 432] width 649 height 35
click at [810, 416] on button "Continue" at bounding box center [808, 428] width 59 height 26
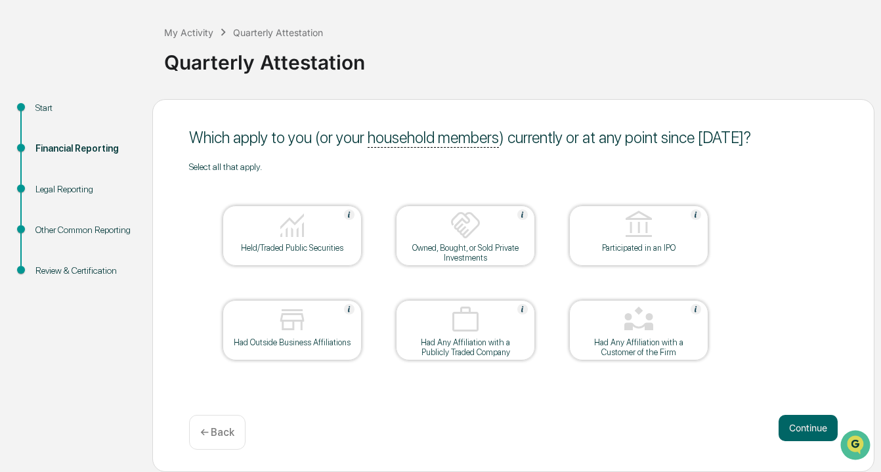
click at [322, 230] on div at bounding box center [292, 225] width 131 height 33
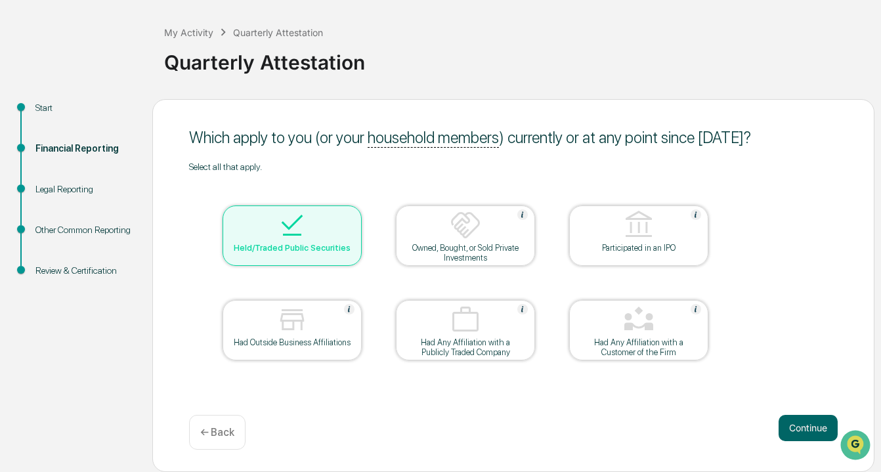
click at [437, 242] on div at bounding box center [465, 225] width 131 height 33
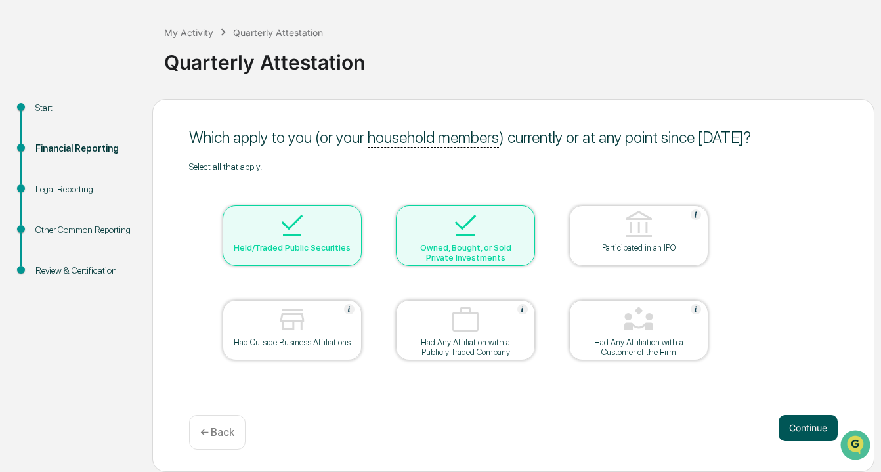
click at [806, 424] on button "Continue" at bounding box center [808, 428] width 59 height 26
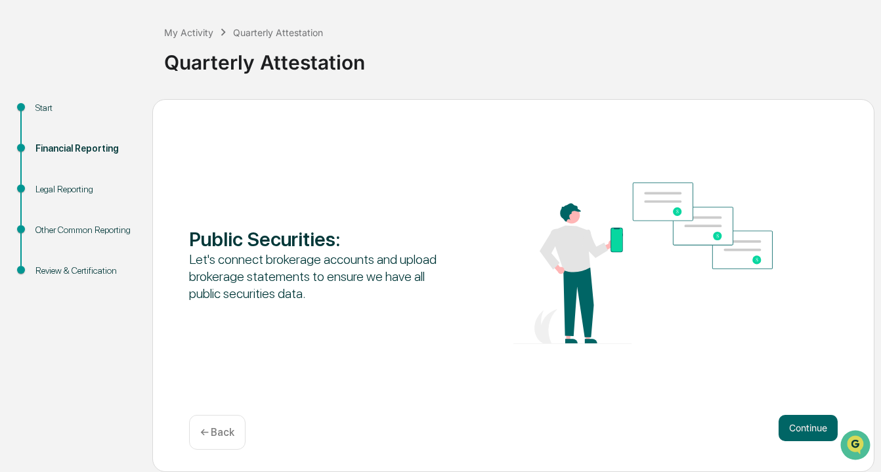
click at [225, 437] on p "← Back" at bounding box center [217, 432] width 34 height 12
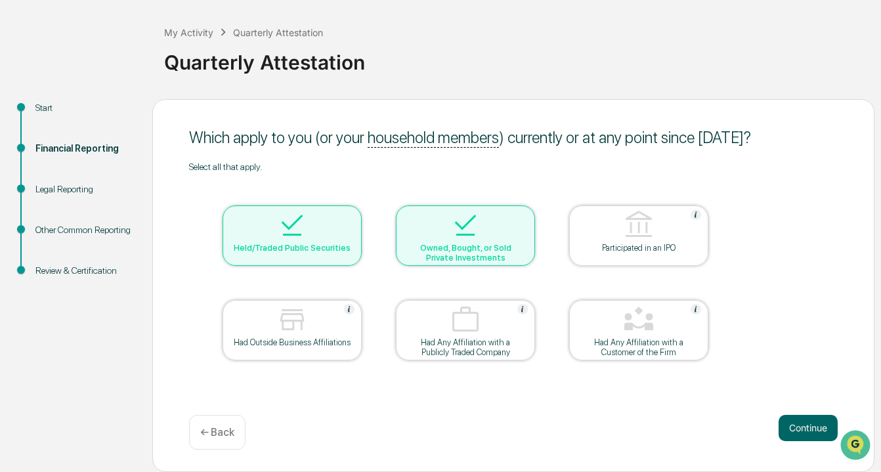
click at [213, 427] on p "← Back" at bounding box center [217, 432] width 34 height 12
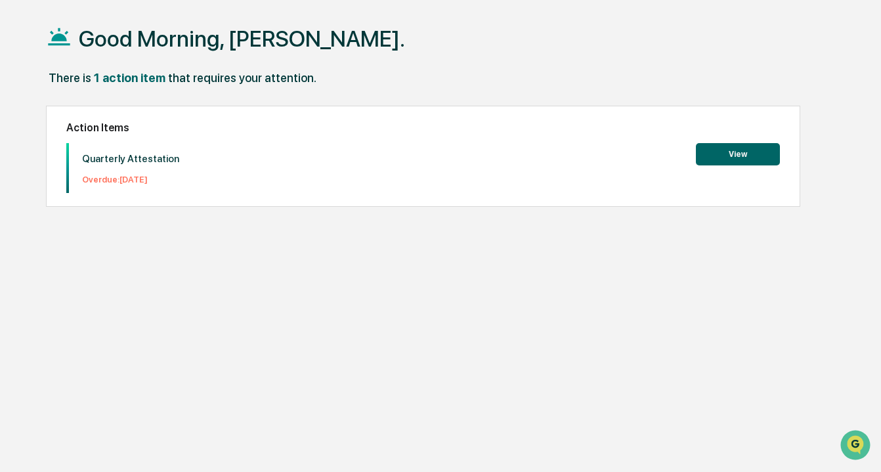
click at [731, 151] on button "View" at bounding box center [738, 154] width 84 height 22
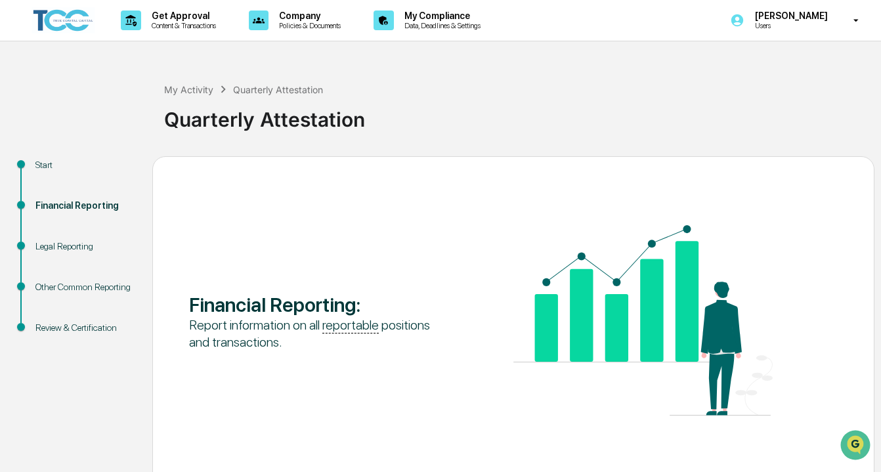
scroll to position [57, 0]
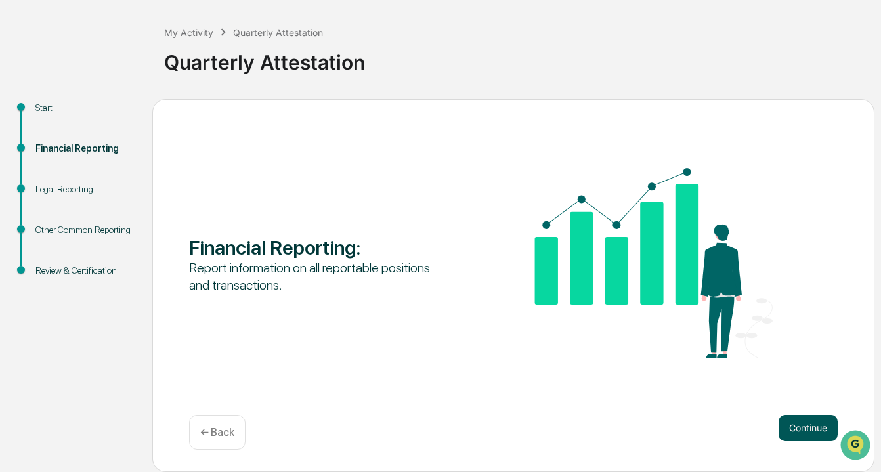
click at [800, 427] on button "Continue" at bounding box center [808, 428] width 59 height 26
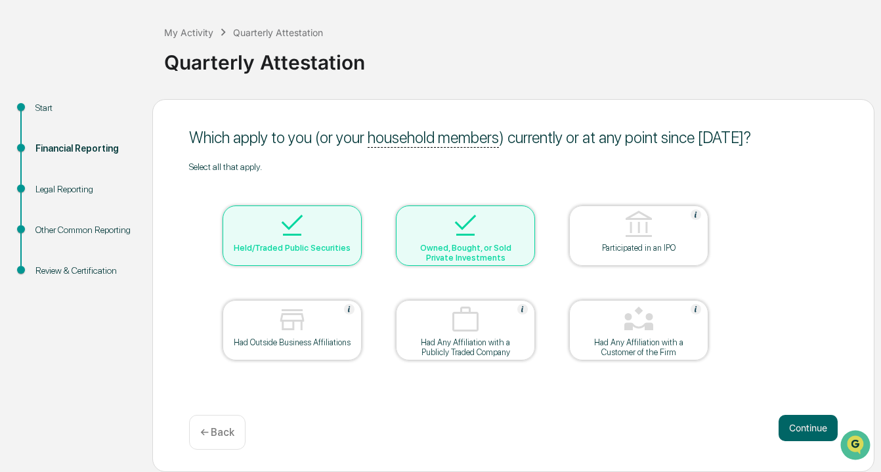
click at [804, 413] on div "Which apply to you (or your household members ) currently or at any point since…" at bounding box center [513, 285] width 722 height 373
click at [805, 424] on button "Continue" at bounding box center [808, 428] width 59 height 26
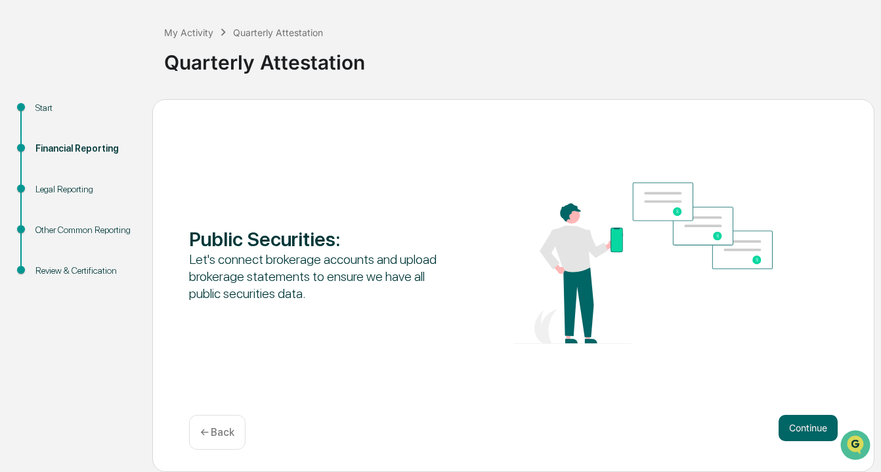
click at [805, 424] on button "Continue" at bounding box center [808, 428] width 59 height 26
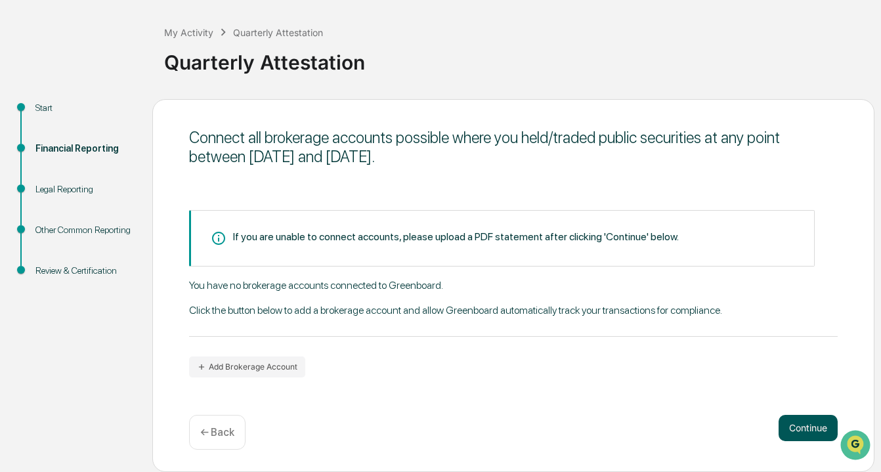
click at [802, 435] on button "Continue" at bounding box center [808, 428] width 59 height 26
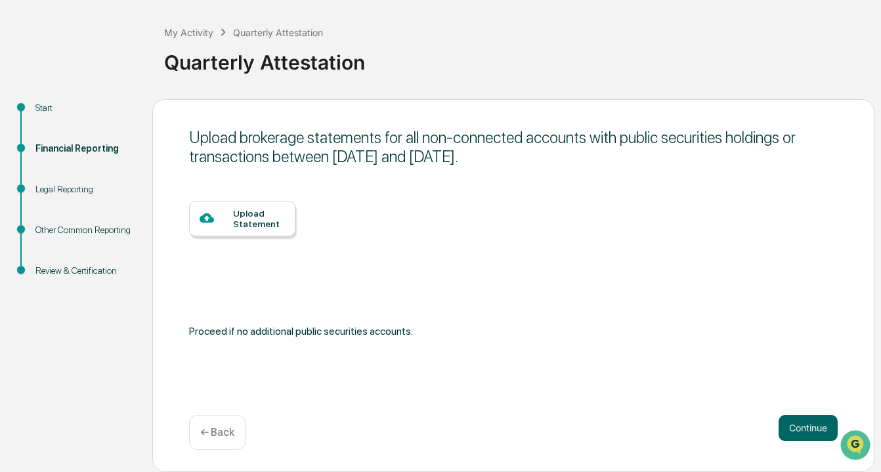
click at [217, 221] on div at bounding box center [216, 219] width 33 height 16
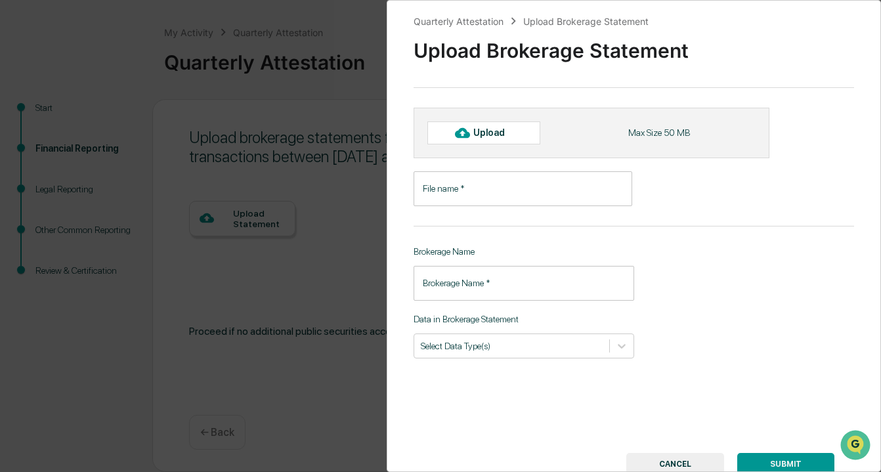
click at [490, 134] on div "Upload" at bounding box center [494, 132] width 43 height 11
type input "**********"
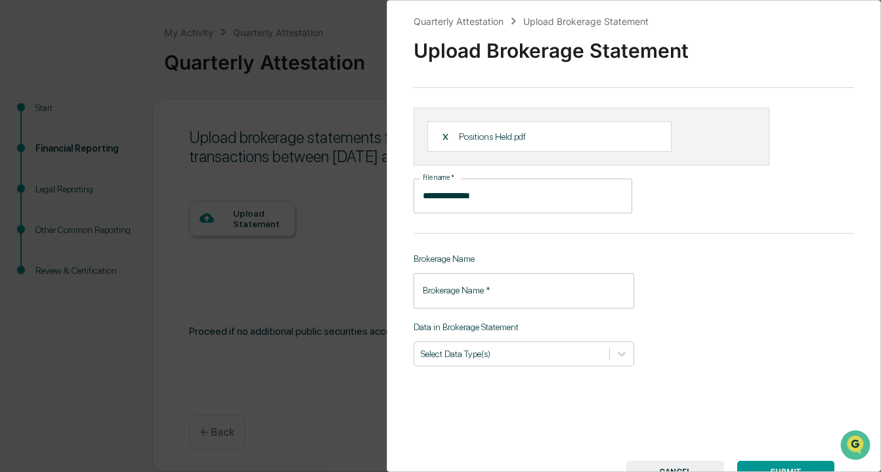
click at [527, 289] on input "Brokerage Name   *" at bounding box center [524, 290] width 221 height 35
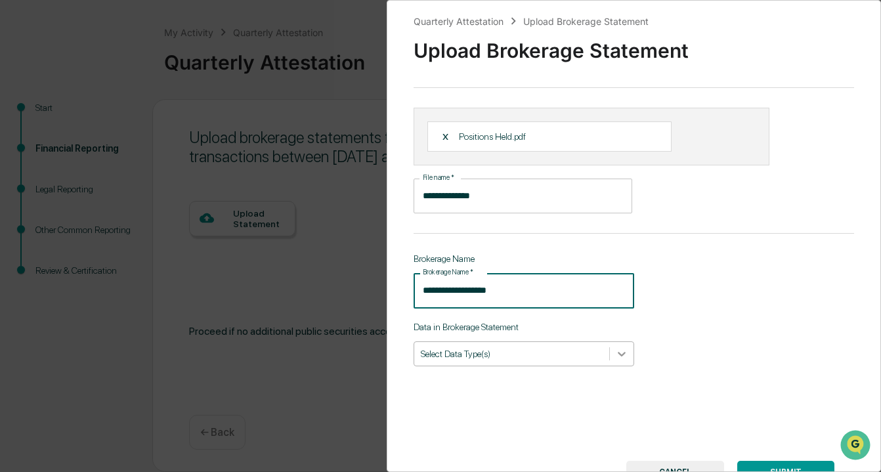
type input "**********"
click at [617, 348] on icon at bounding box center [621, 353] width 13 height 13
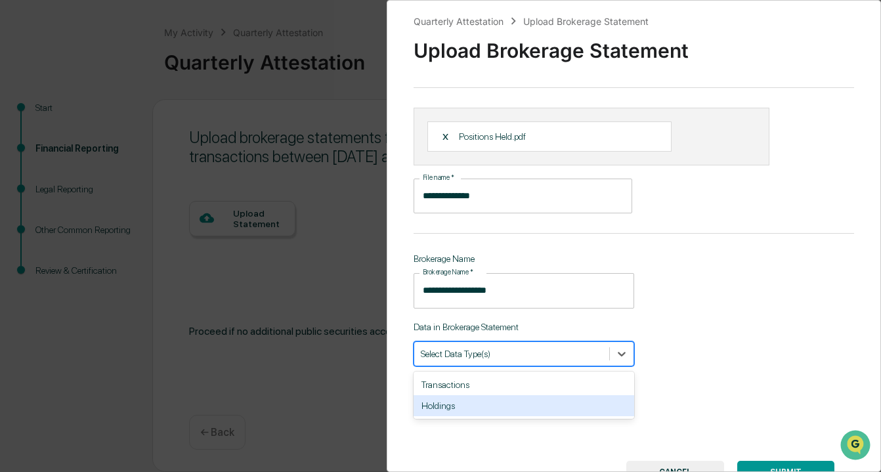
click at [569, 407] on div "Holdings" at bounding box center [524, 405] width 221 height 21
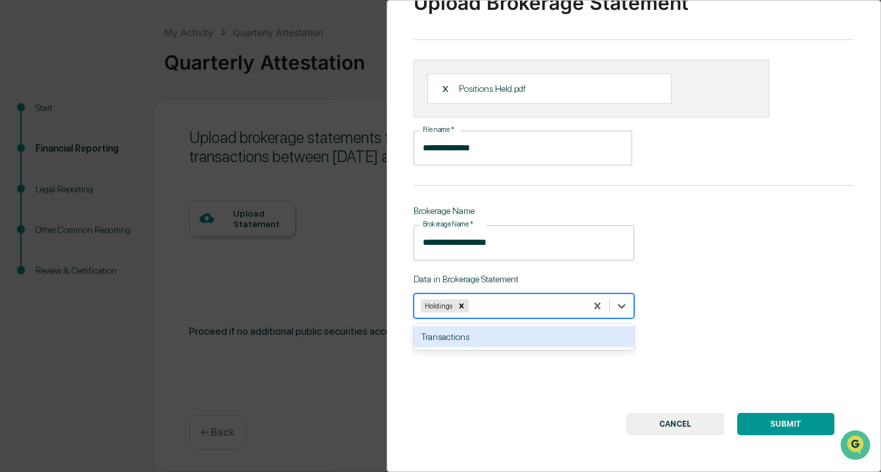
scroll to position [52, 0]
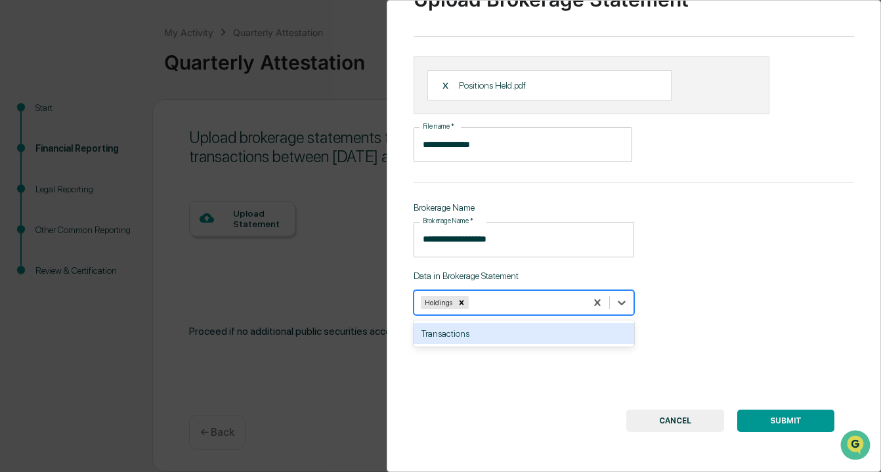
click at [780, 412] on button "SUBMIT" at bounding box center [785, 421] width 97 height 22
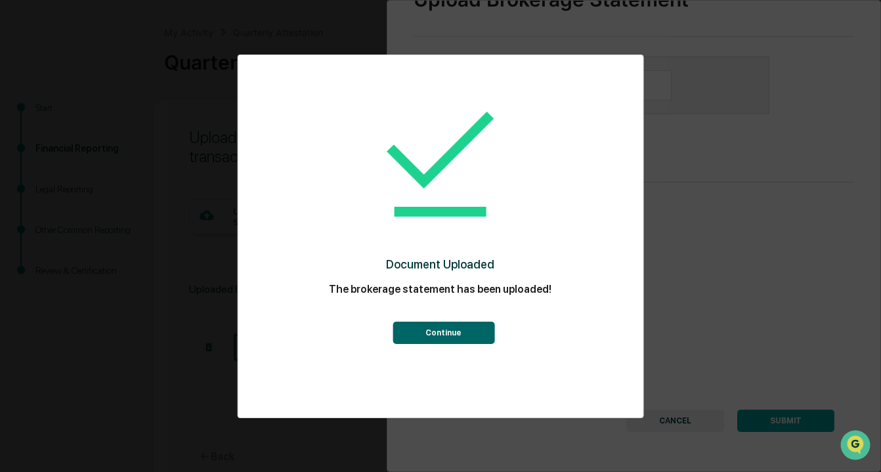
click at [422, 332] on button "Continue" at bounding box center [444, 333] width 102 height 22
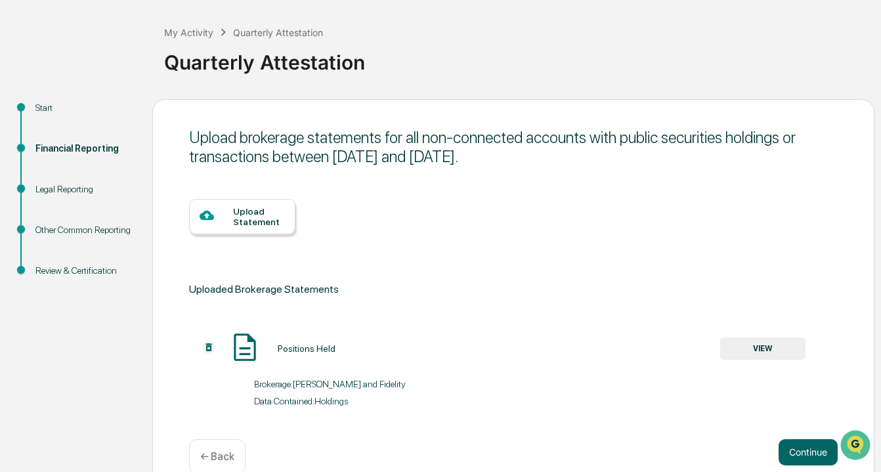
scroll to position [44, 0]
click at [800, 447] on button "Continue" at bounding box center [808, 452] width 59 height 26
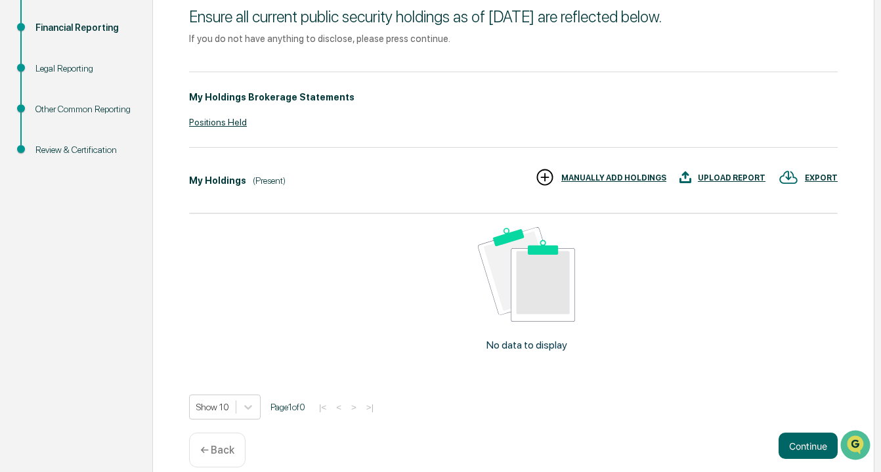
scroll to position [196, 0]
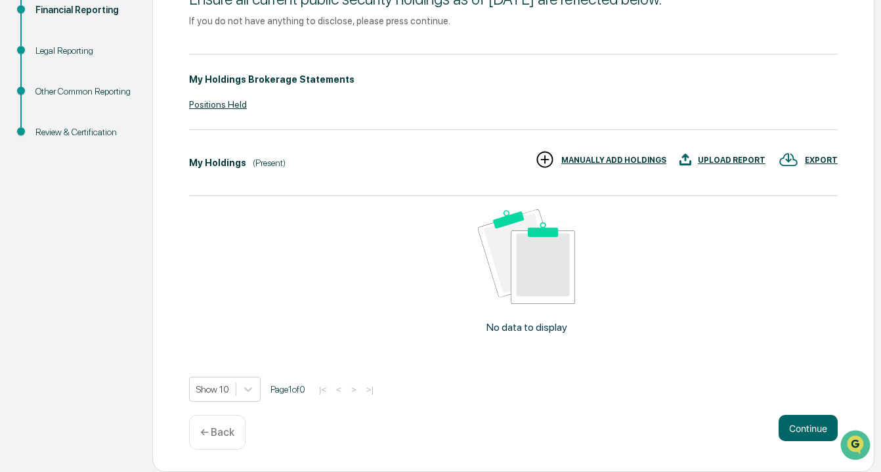
click at [730, 163] on div "UPLOAD REPORT" at bounding box center [732, 160] width 68 height 9
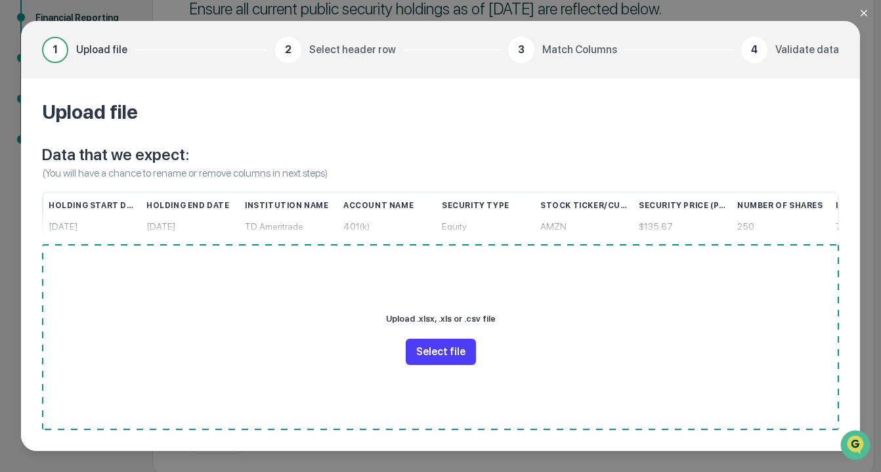
click at [425, 357] on button "Select file" at bounding box center [441, 352] width 70 height 26
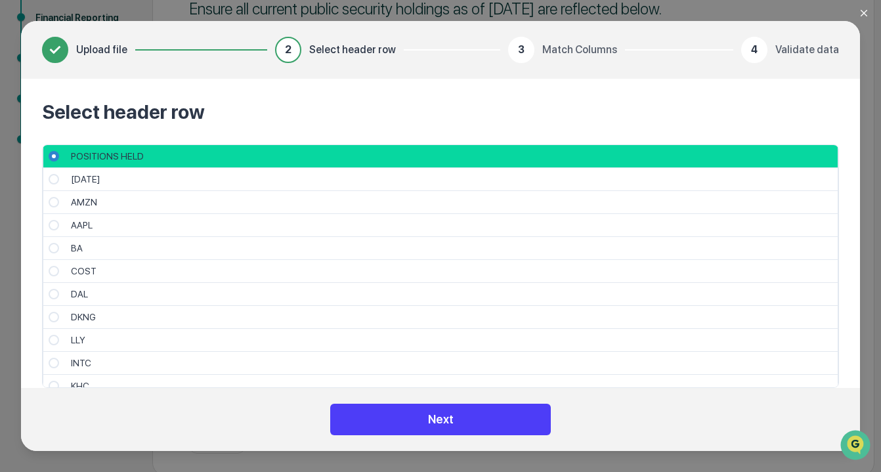
click at [427, 424] on button "Next" at bounding box center [440, 420] width 221 height 32
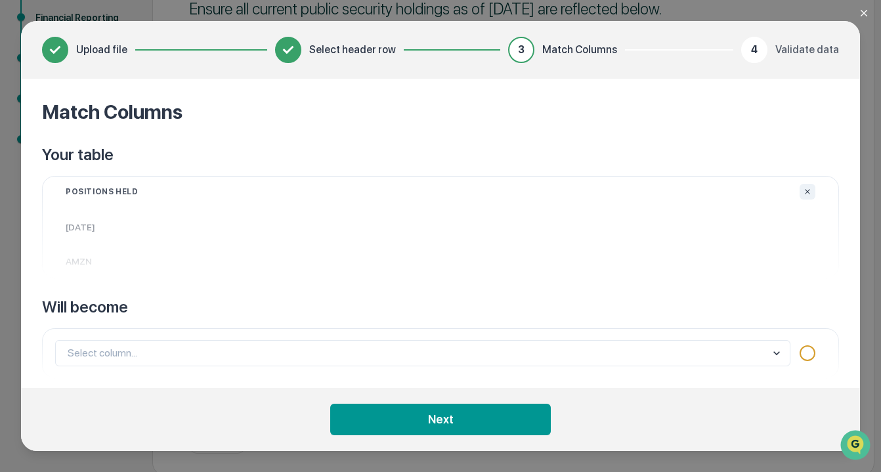
scroll to position [11, 0]
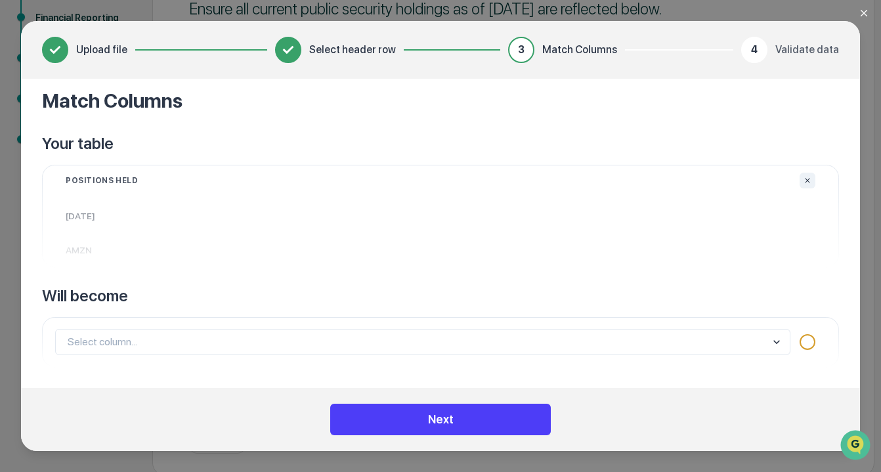
click at [470, 419] on button "Next" at bounding box center [440, 420] width 221 height 32
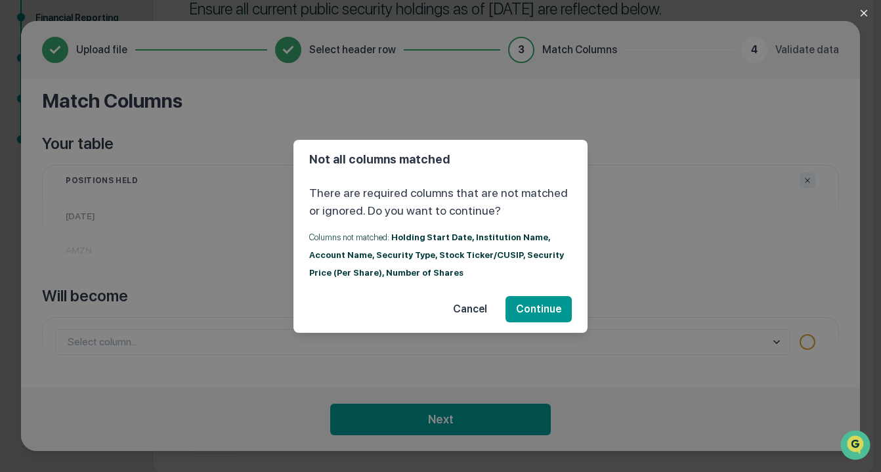
click at [459, 308] on button "Cancel" at bounding box center [470, 309] width 55 height 26
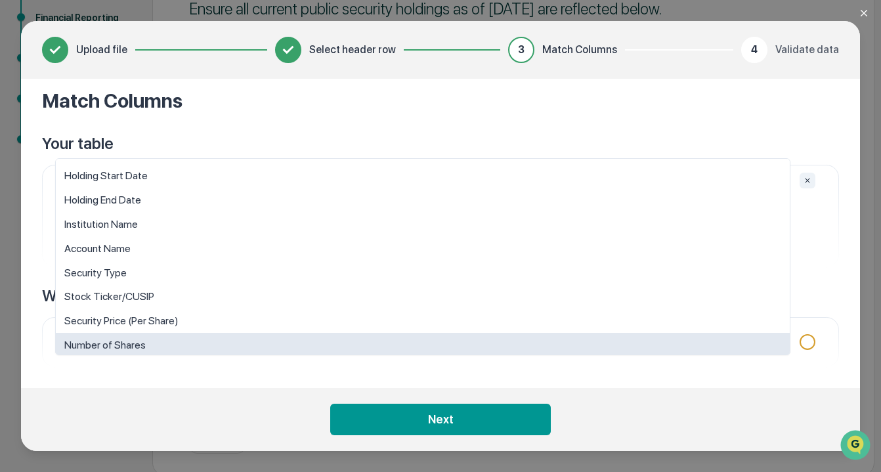
click at [451, 341] on body "Get Approval Content & Transactions Company Policies & Documents My Compliance …" at bounding box center [440, 140] width 881 height 672
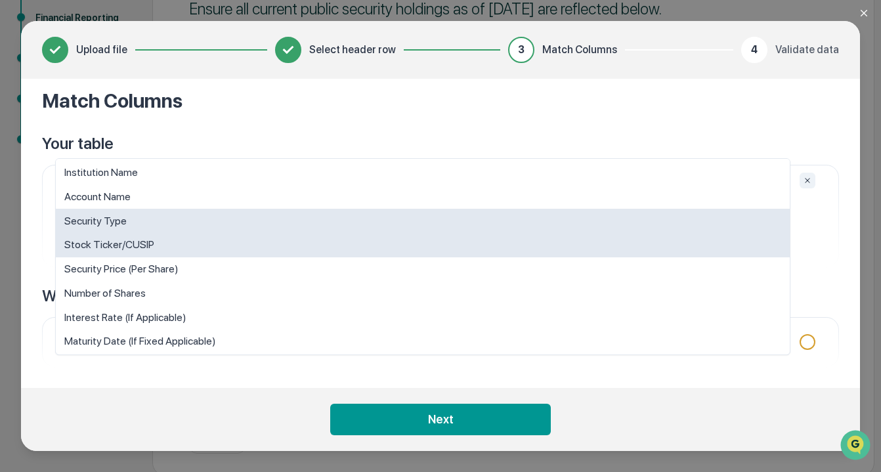
scroll to position [56, 0]
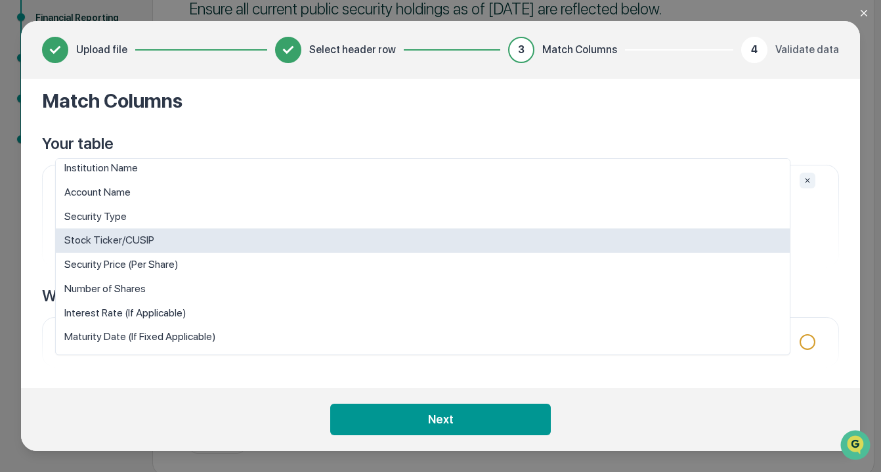
click at [251, 235] on div "Stock Ticker/CUSIP" at bounding box center [423, 240] width 734 height 24
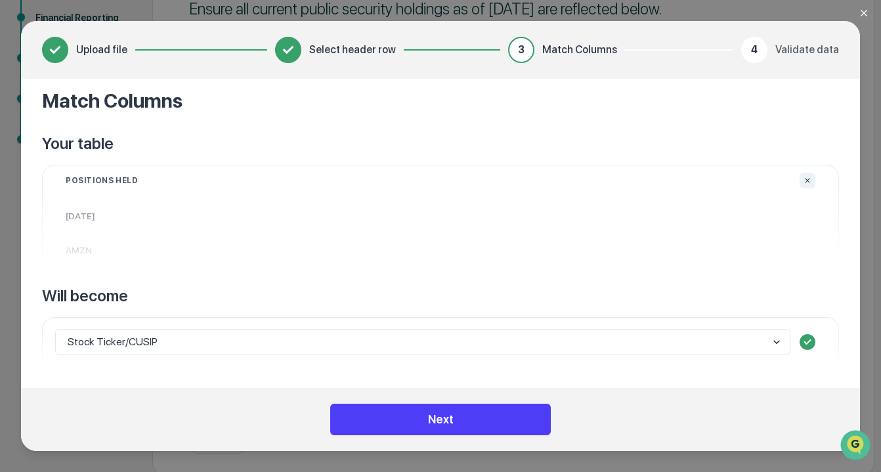
click at [514, 420] on button "Next" at bounding box center [440, 420] width 221 height 32
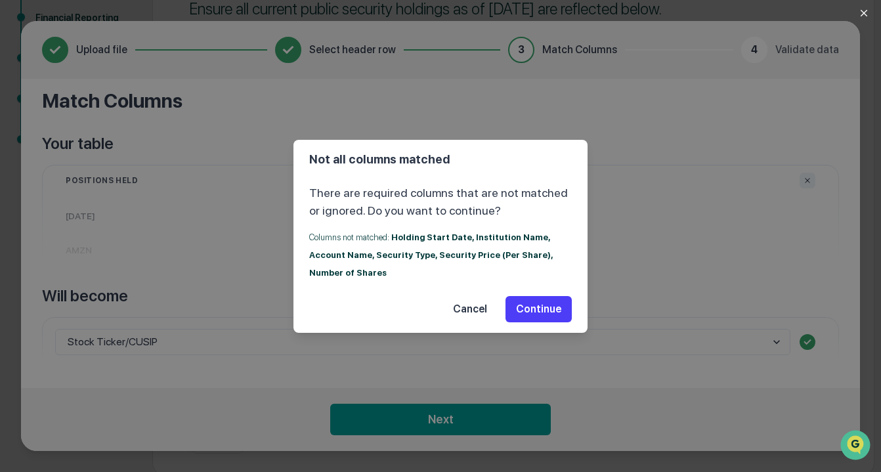
click at [548, 303] on button "Continue" at bounding box center [539, 309] width 66 height 26
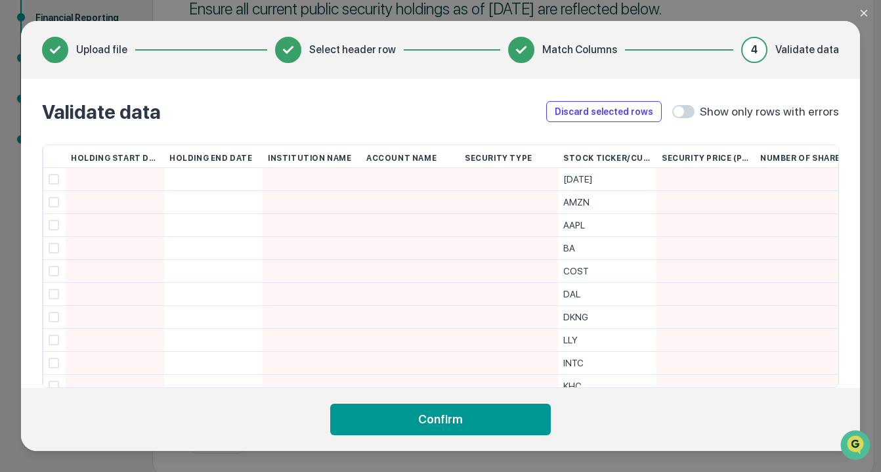
click at [218, 207] on div at bounding box center [213, 202] width 88 height 22
type input "**********"
click at [53, 180] on span at bounding box center [54, 179] width 11 height 11
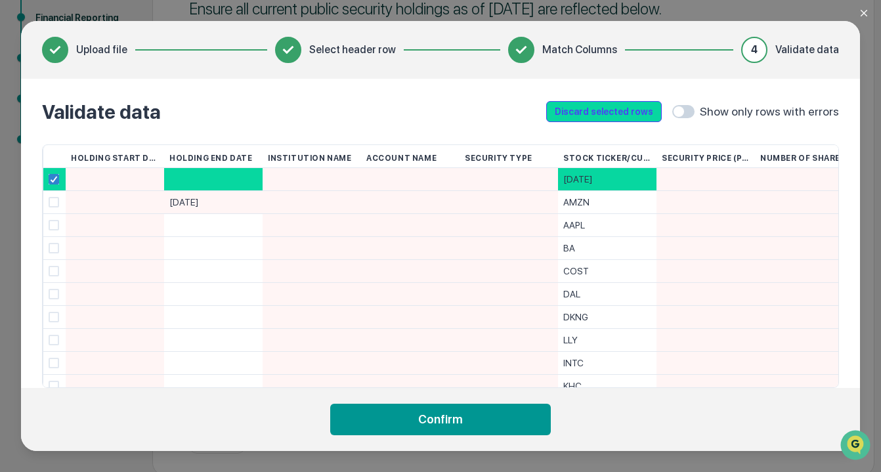
click at [628, 112] on button "Discard selected rows" at bounding box center [604, 111] width 116 height 21
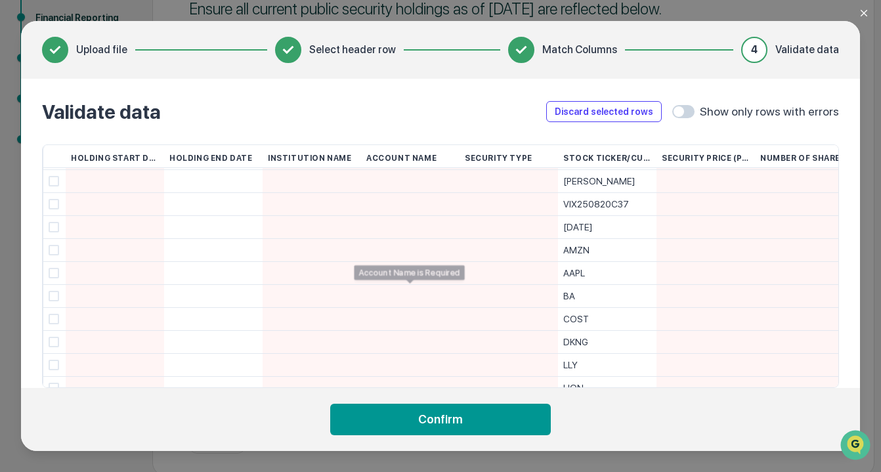
scroll to position [514, 0]
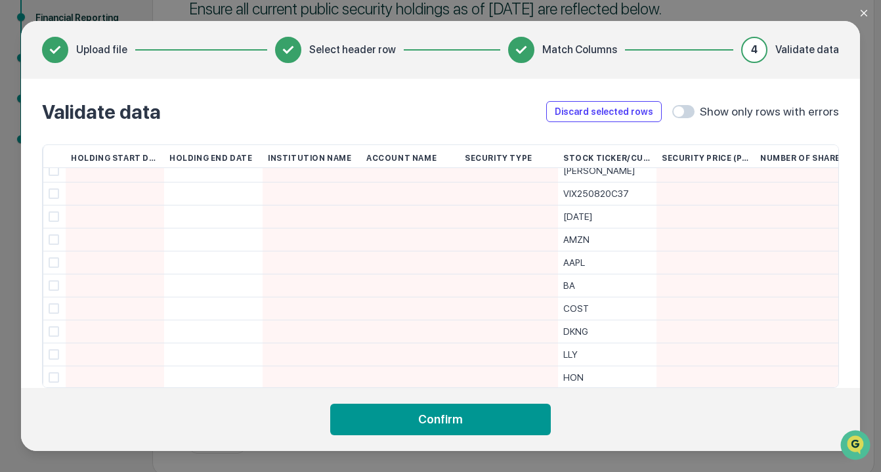
click at [220, 244] on div at bounding box center [213, 239] width 88 height 22
type input "**********"
click at [49, 217] on span at bounding box center [54, 216] width 11 height 11
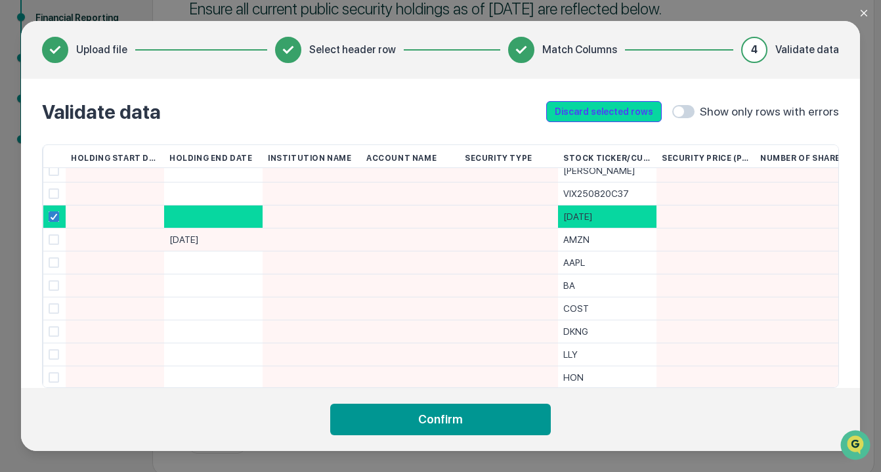
click at [611, 110] on button "Discard selected rows" at bounding box center [604, 111] width 116 height 21
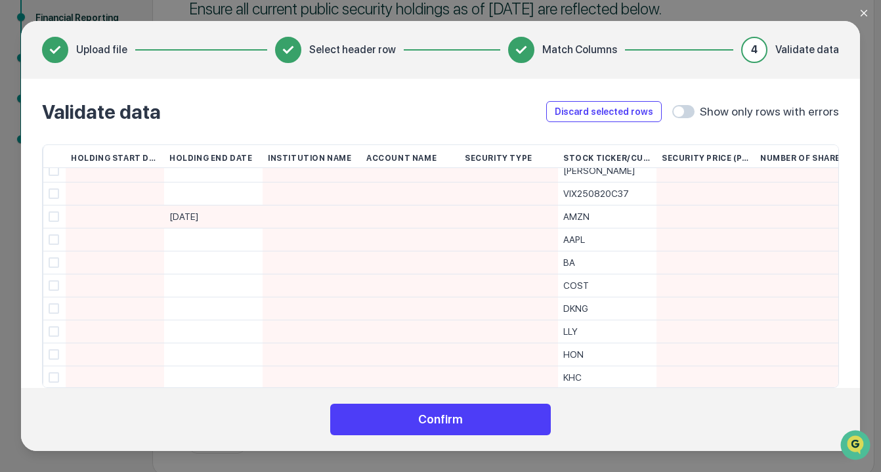
click at [460, 407] on button "Confirm" at bounding box center [440, 420] width 221 height 32
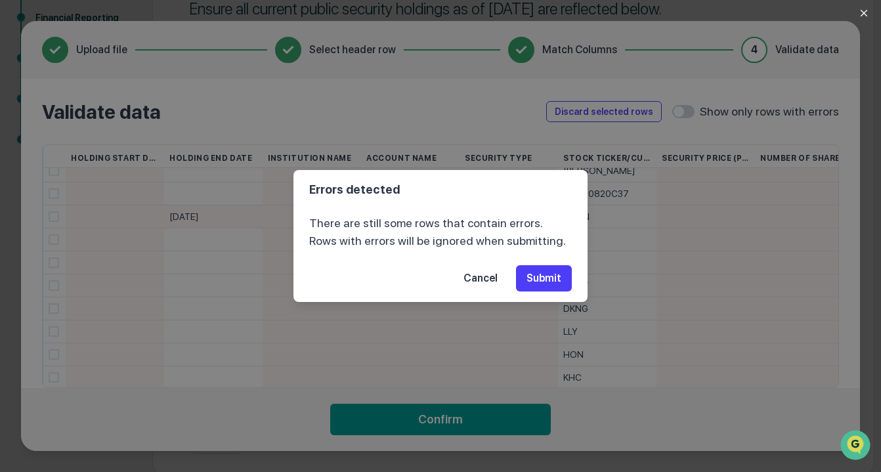
click at [546, 278] on button "Submit" at bounding box center [544, 278] width 56 height 26
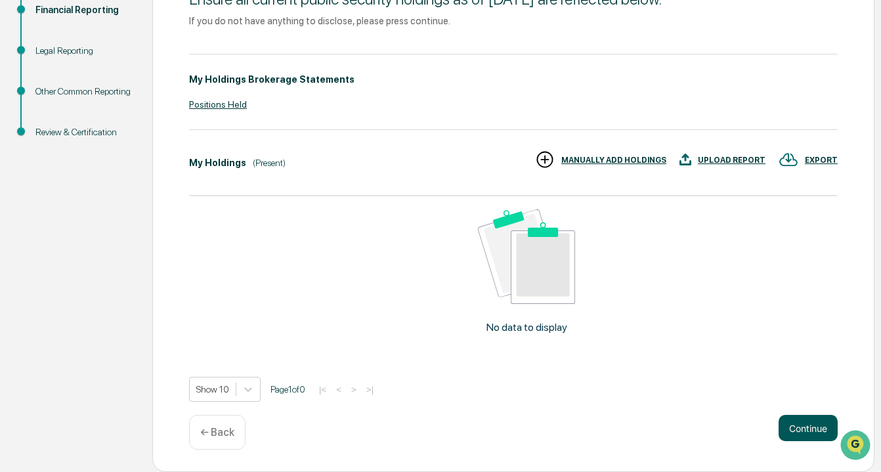
click at [804, 431] on button "Continue" at bounding box center [808, 428] width 59 height 26
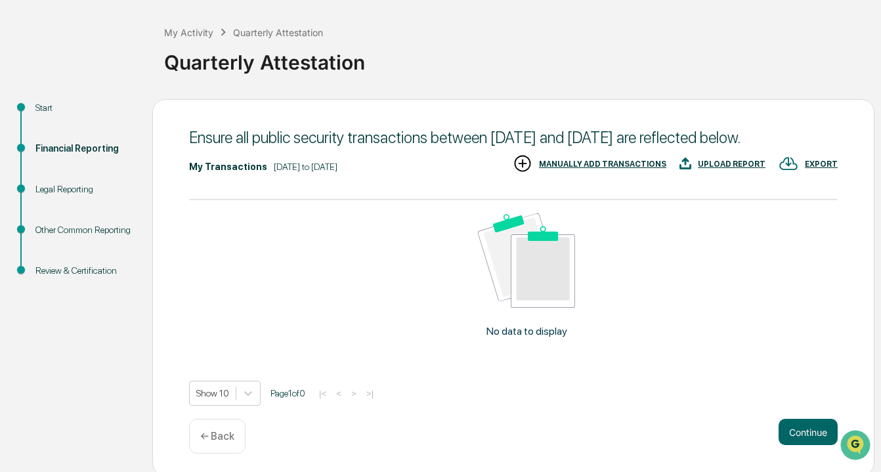
scroll to position [79, 0]
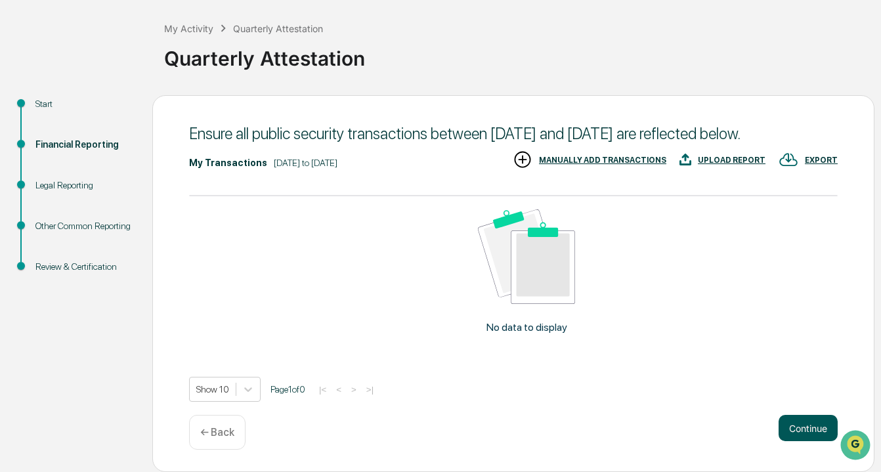
click at [801, 425] on button "Continue" at bounding box center [808, 428] width 59 height 26
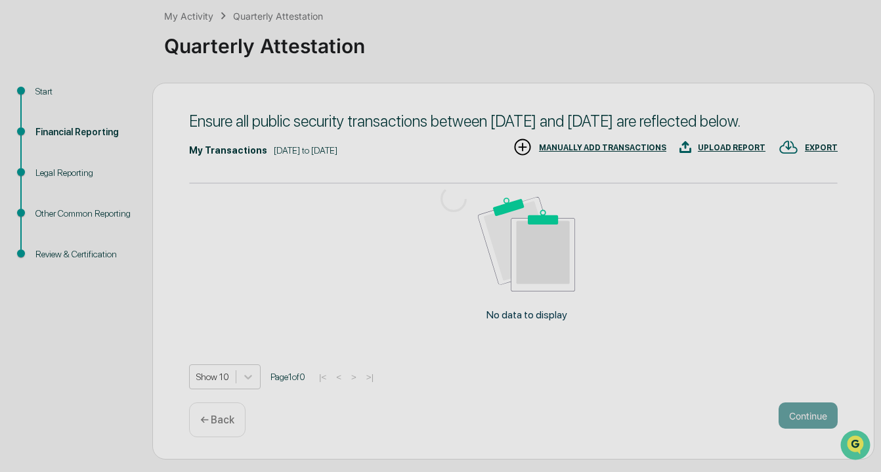
scroll to position [57, 0]
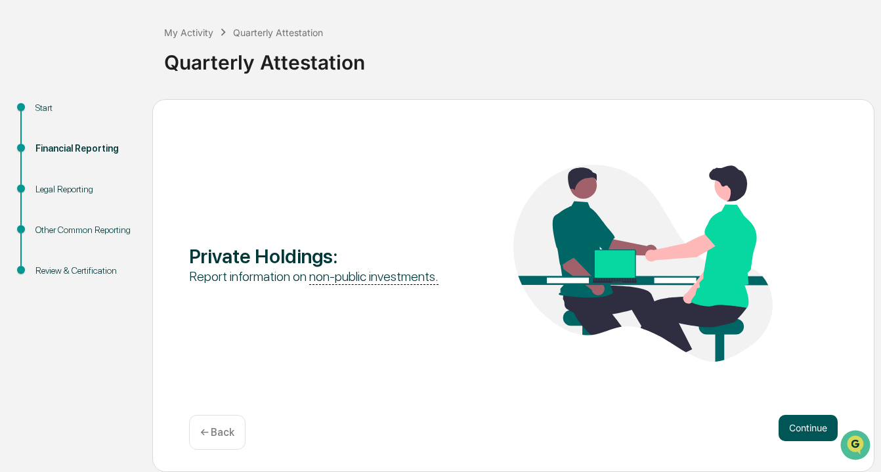
click at [800, 432] on button "Continue" at bounding box center [808, 428] width 59 height 26
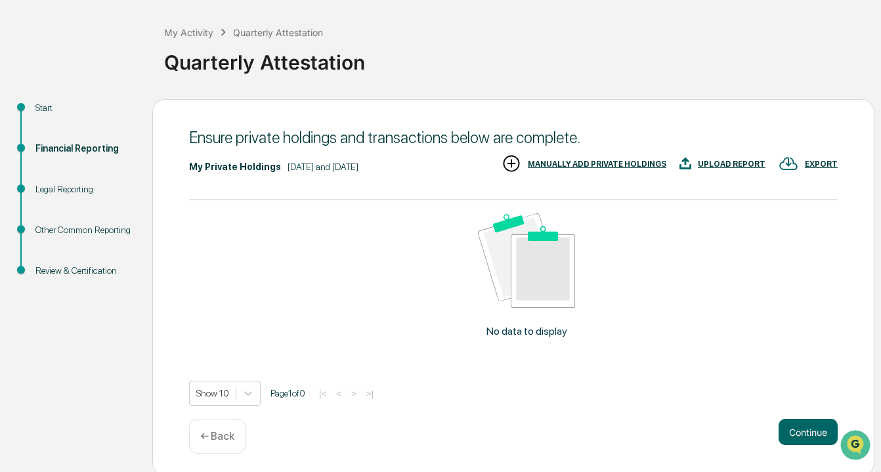
click at [708, 163] on div "UPLOAD REPORT" at bounding box center [732, 164] width 68 height 9
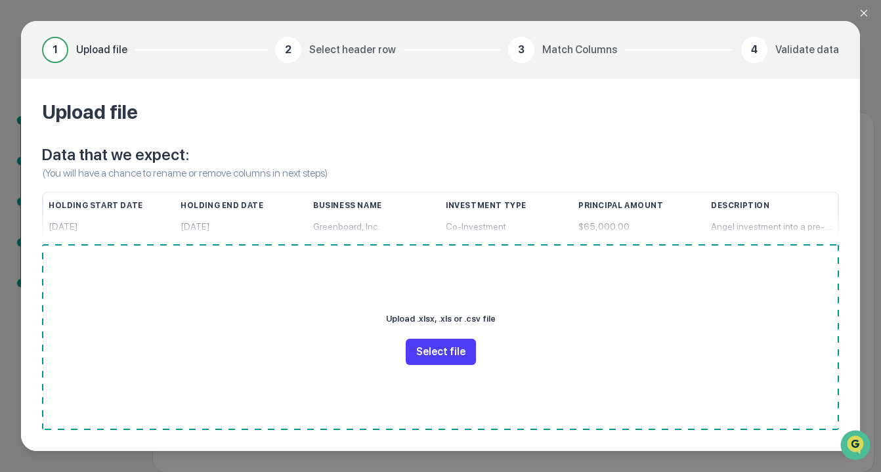
click at [431, 356] on button "Select file" at bounding box center [441, 352] width 70 height 26
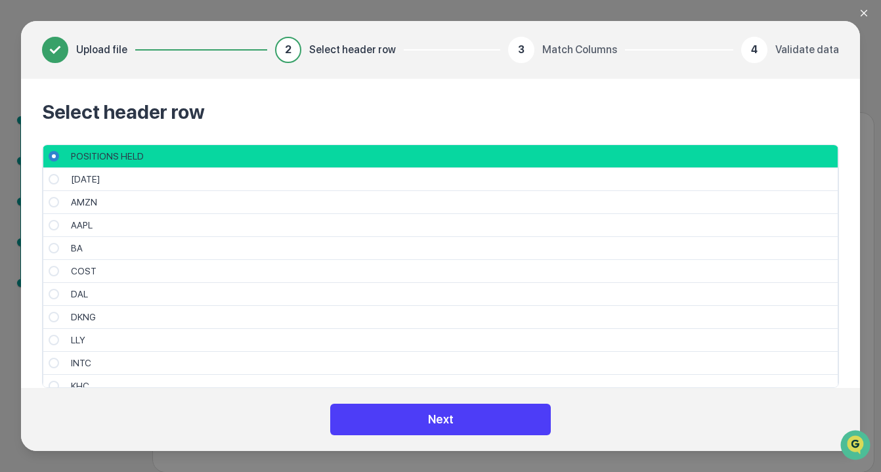
click at [492, 421] on button "Next" at bounding box center [440, 420] width 221 height 32
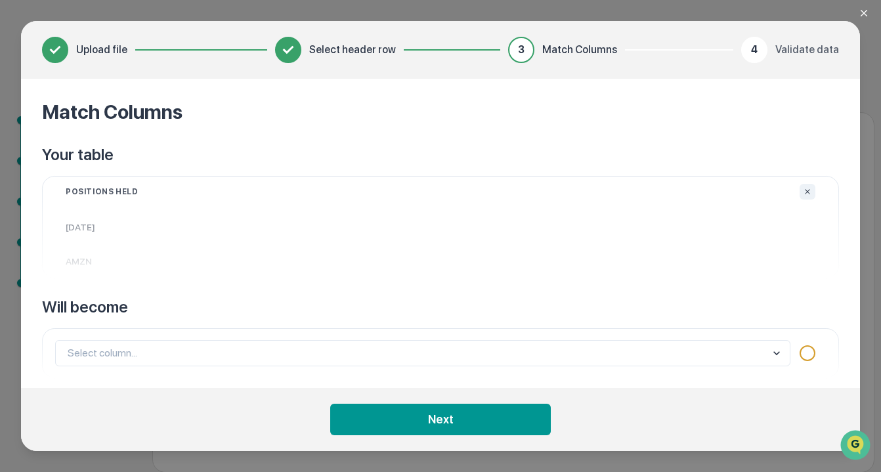
click at [129, 358] on body "Get Approval Content & Transactions Company Policies & Documents My Compliance …" at bounding box center [440, 210] width 881 height 525
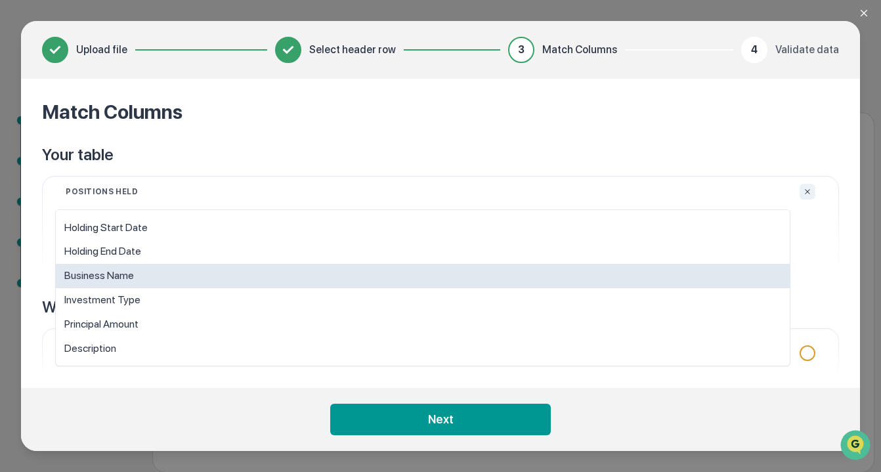
click at [133, 282] on div "Business Name" at bounding box center [423, 276] width 734 height 24
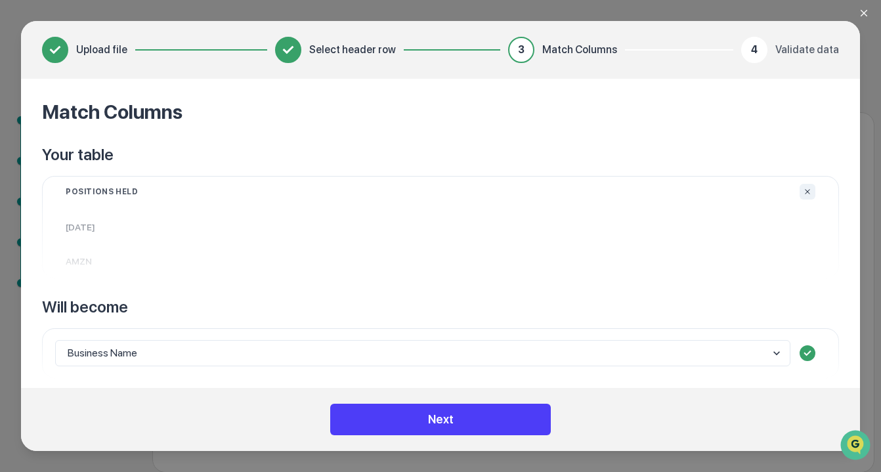
click at [474, 418] on button "Next" at bounding box center [440, 420] width 221 height 32
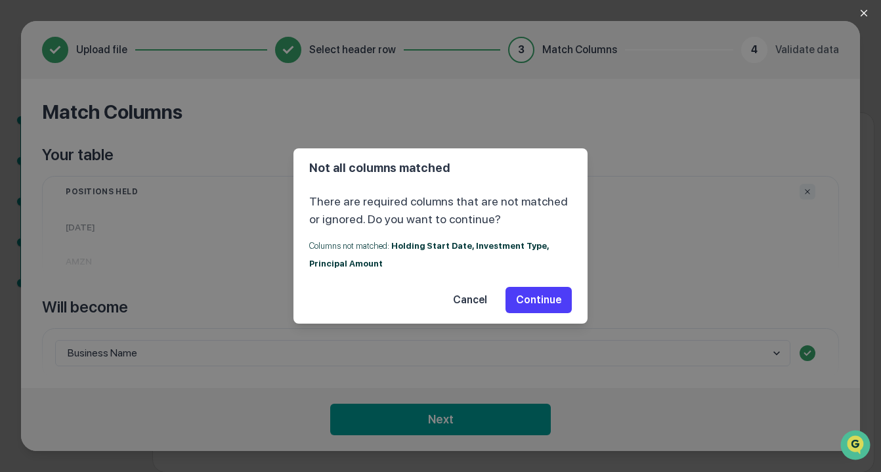
click at [559, 299] on button "Continue" at bounding box center [539, 300] width 66 height 26
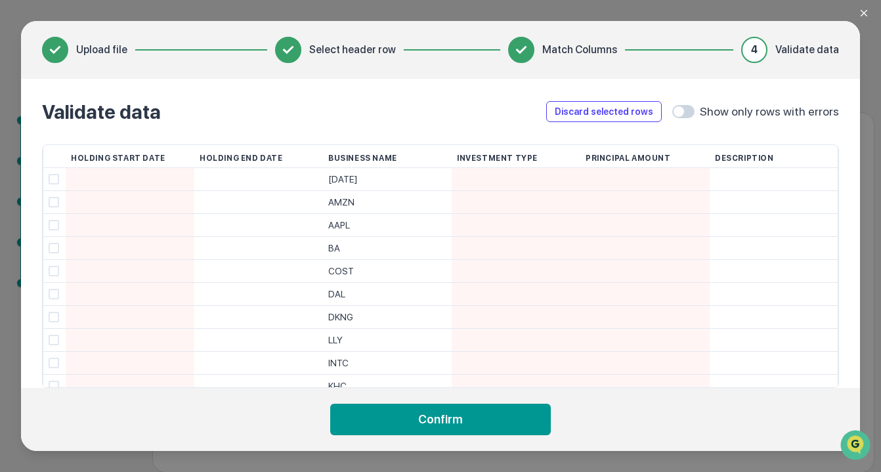
click at [219, 204] on div at bounding box center [259, 202] width 118 height 22
type input "**********"
click at [54, 177] on span at bounding box center [54, 179] width 11 height 11
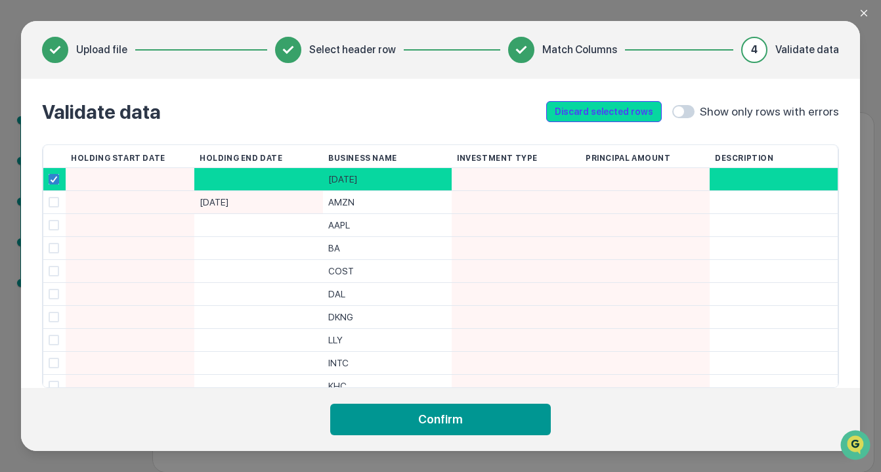
click at [602, 110] on button "Discard selected rows" at bounding box center [604, 111] width 116 height 21
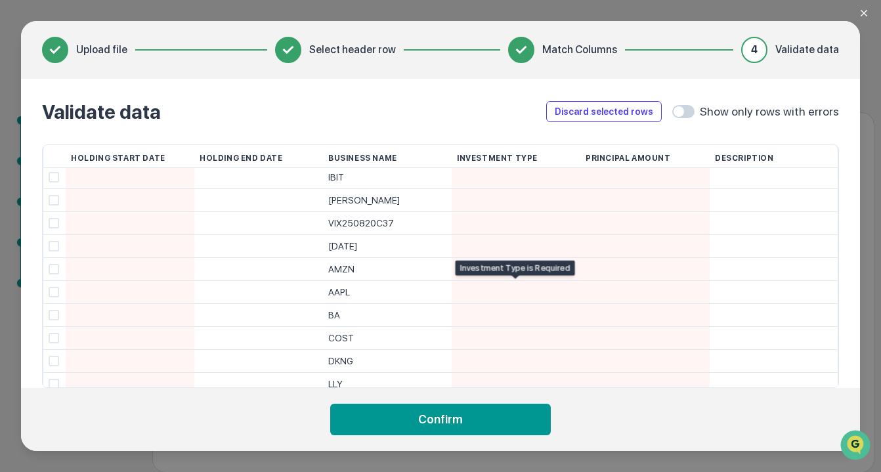
scroll to position [483, 0]
click at [227, 270] on div at bounding box center [259, 270] width 118 height 22
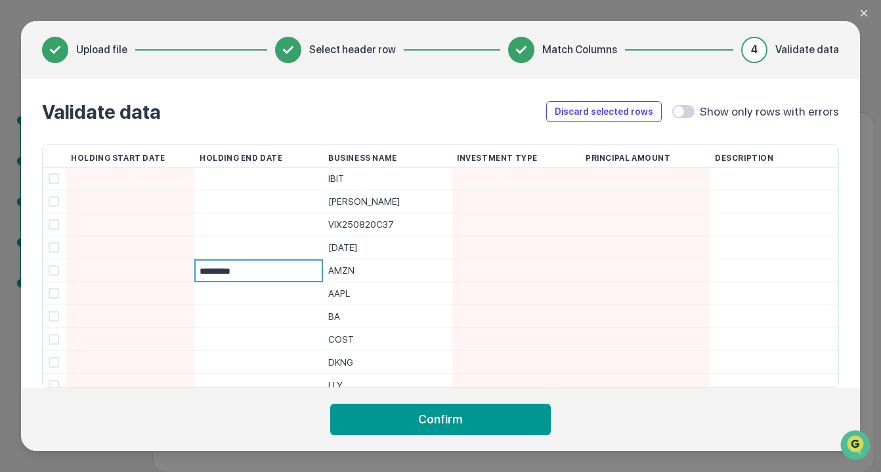
type input "**********"
click at [51, 250] on span at bounding box center [54, 247] width 11 height 11
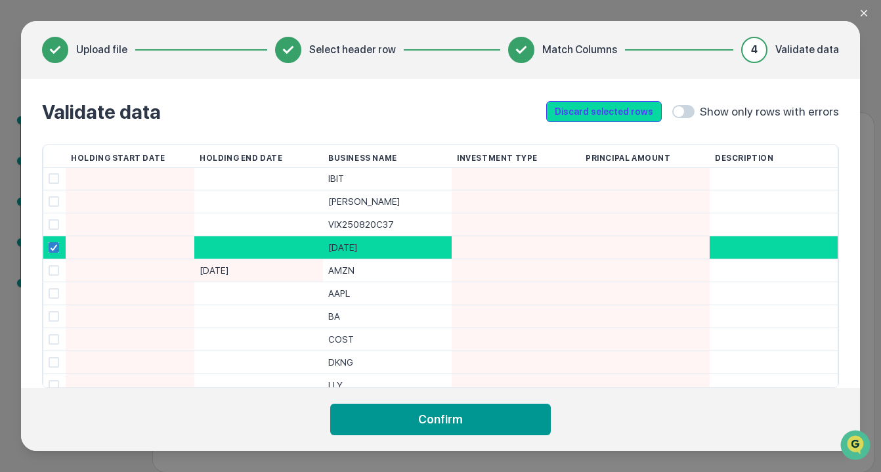
click at [614, 107] on button "Discard selected rows" at bounding box center [604, 111] width 116 height 21
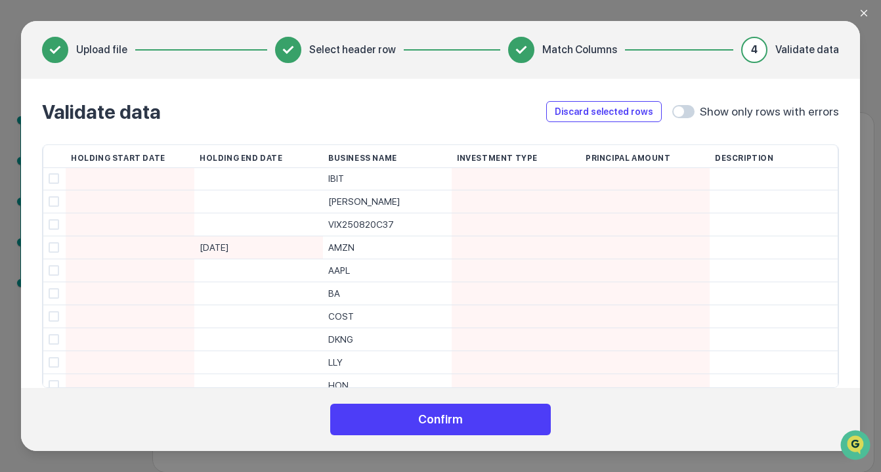
click at [496, 422] on button "Confirm" at bounding box center [440, 420] width 221 height 32
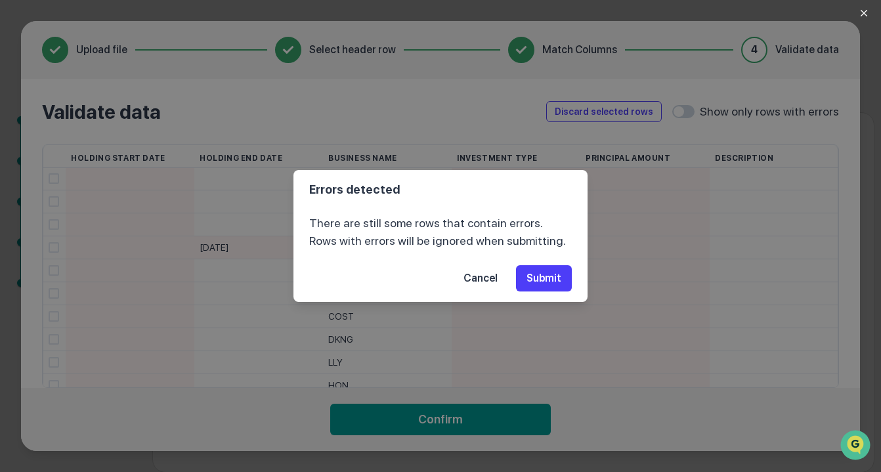
click at [549, 270] on button "Submit" at bounding box center [544, 278] width 56 height 26
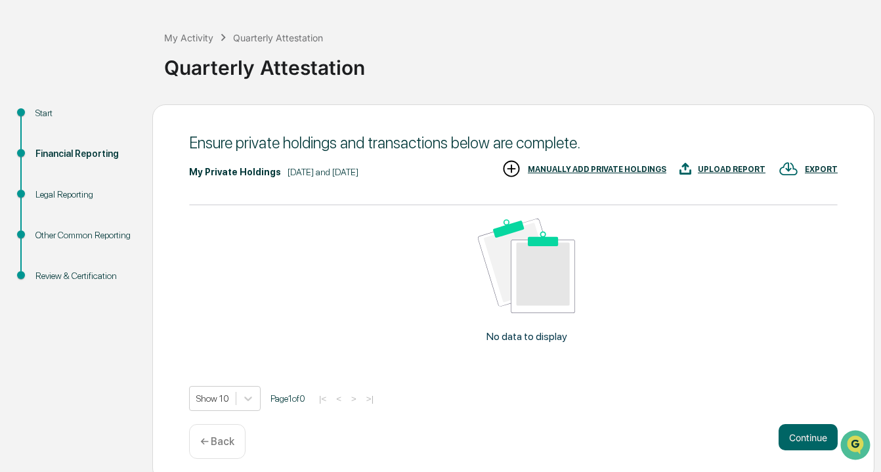
scroll to position [61, 0]
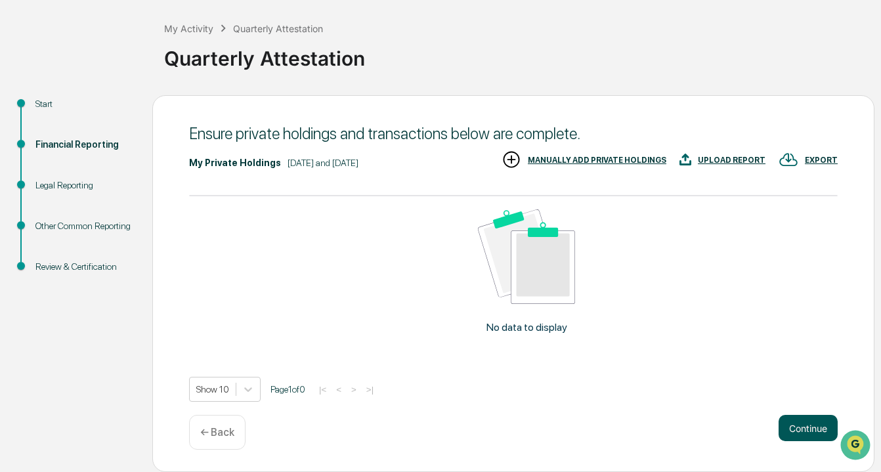
click at [807, 429] on button "Continue" at bounding box center [808, 428] width 59 height 26
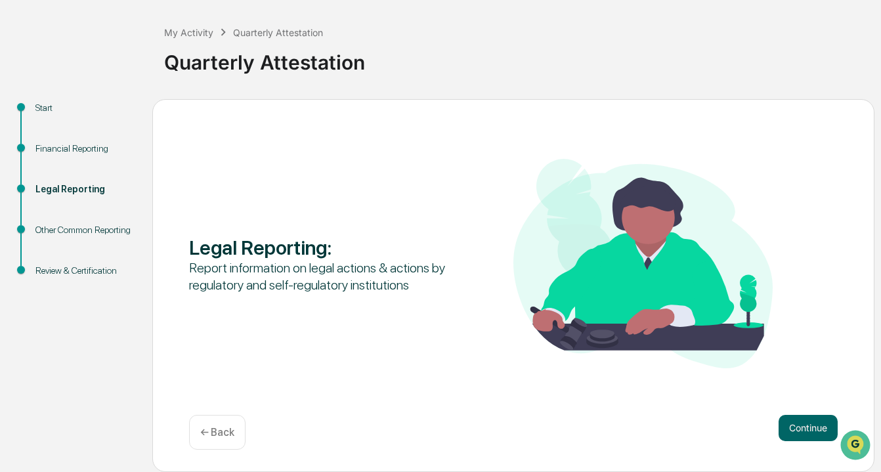
scroll to position [57, 0]
click at [807, 429] on button "Continue" at bounding box center [808, 428] width 59 height 26
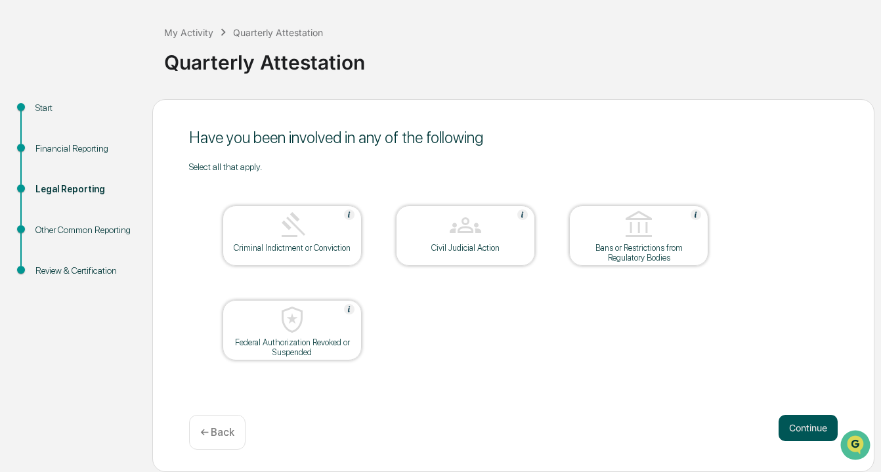
click at [804, 425] on button "Continue" at bounding box center [808, 428] width 59 height 26
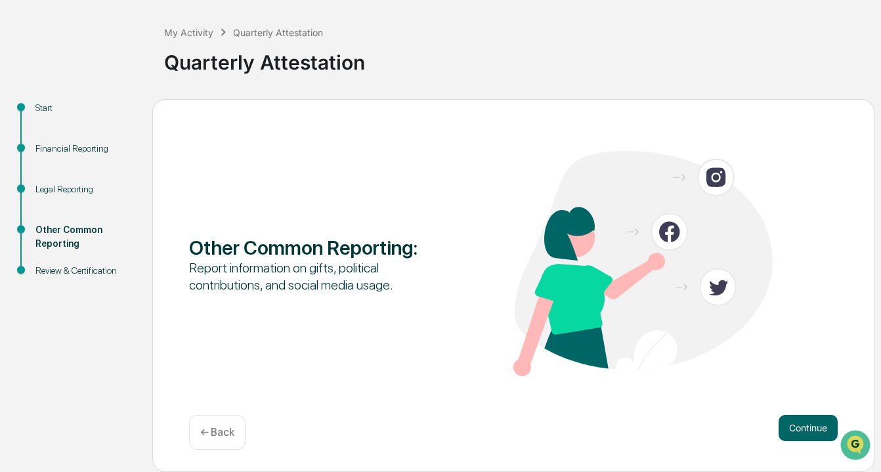
click at [804, 425] on button "Continue" at bounding box center [808, 428] width 59 height 26
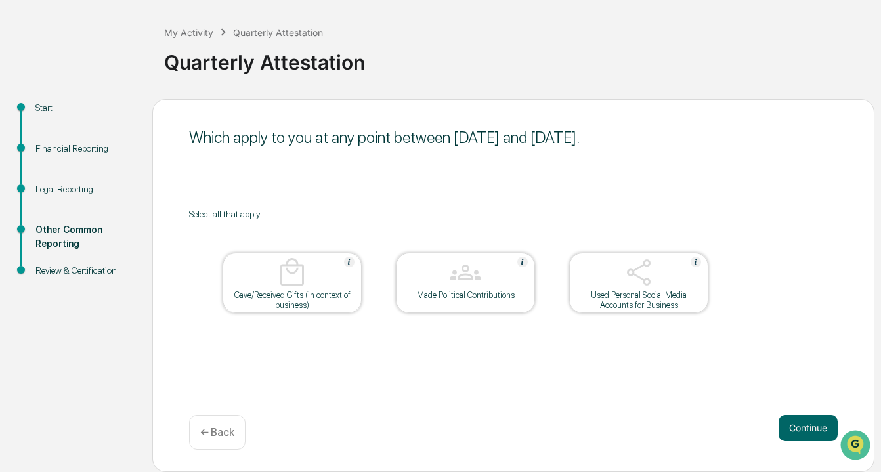
click at [804, 425] on button "Continue" at bounding box center [808, 428] width 59 height 26
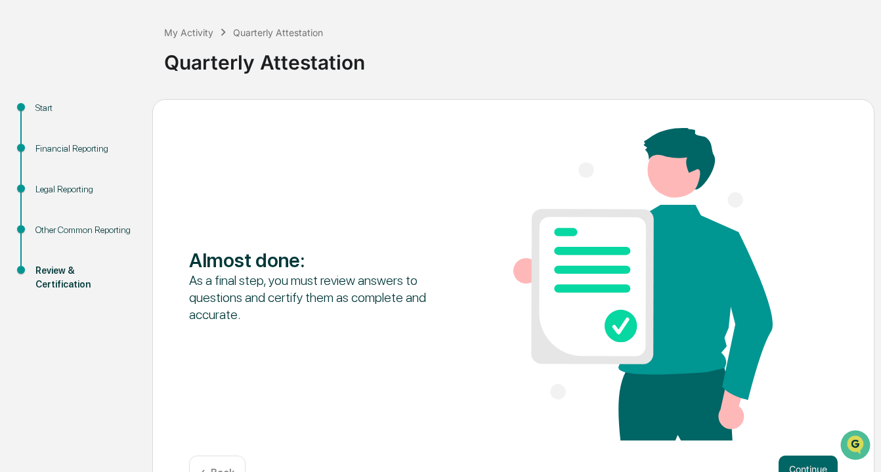
click at [804, 425] on div "Almost done : As a final step, you must review answers to questions and certify…" at bounding box center [513, 285] width 649 height 315
click at [804, 462] on button "Continue" at bounding box center [808, 469] width 59 height 26
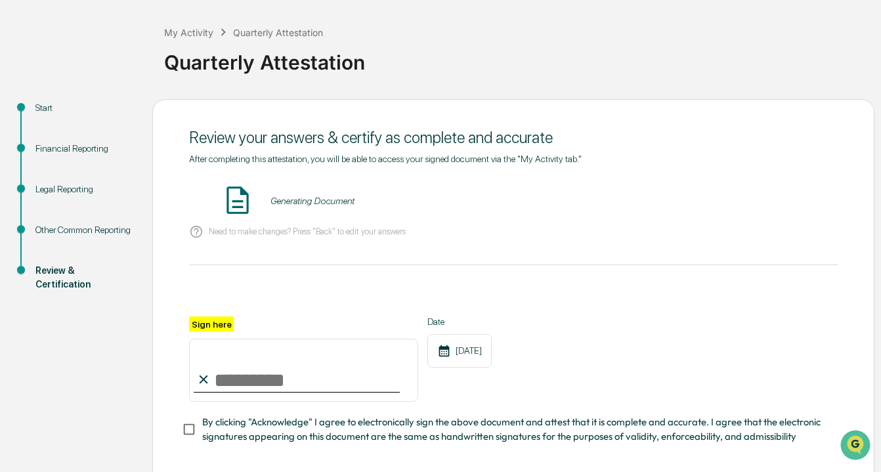
click at [371, 198] on div "Generating Document" at bounding box center [513, 201] width 649 height 35
click at [773, 190] on button "VIEW" at bounding box center [762, 201] width 85 height 22
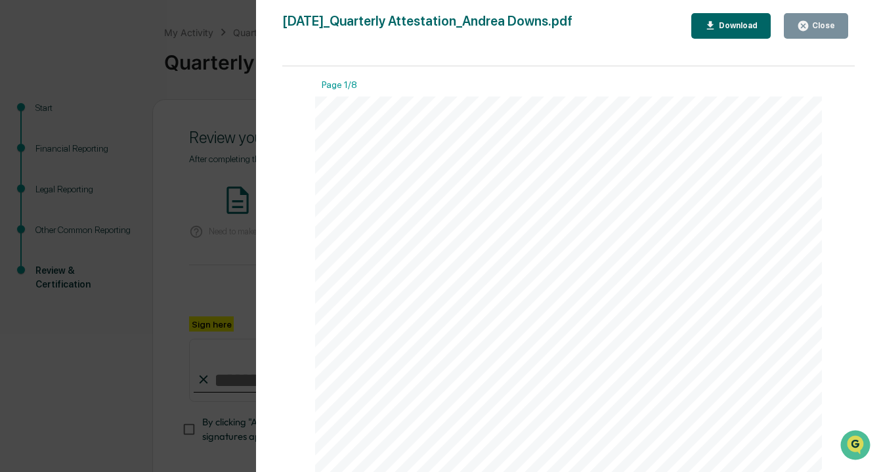
click at [150, 126] on div "Version History [DATE] 03:25 PM [PERSON_NAME] [DATE]_Quarterly Attestation_Andr…" at bounding box center [440, 236] width 881 height 472
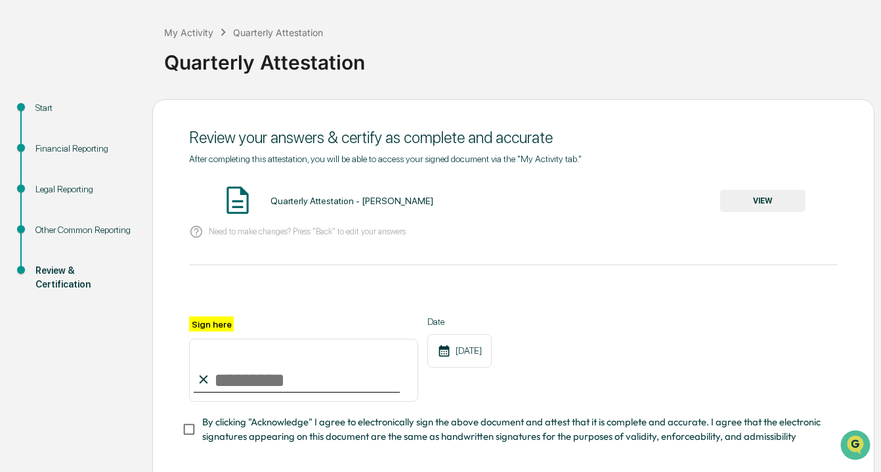
click at [251, 385] on input "Sign here" at bounding box center [303, 370] width 229 height 63
type input "**********"
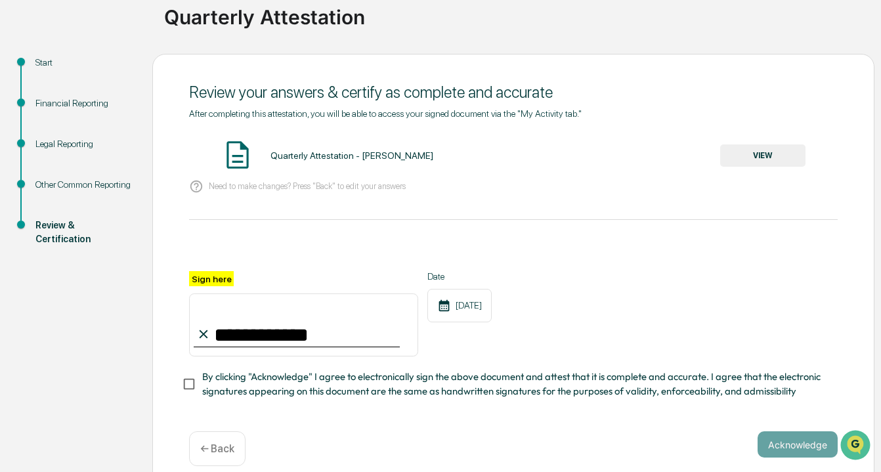
scroll to position [118, 0]
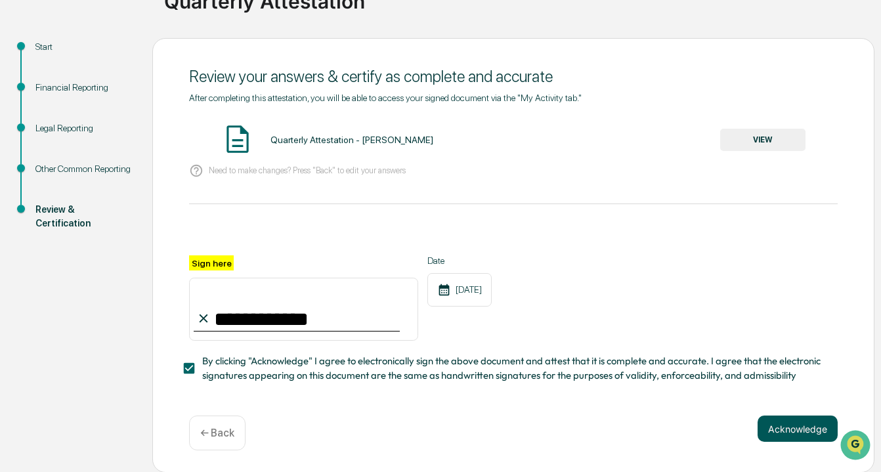
click at [781, 427] on button "Acknowledge" at bounding box center [798, 429] width 80 height 26
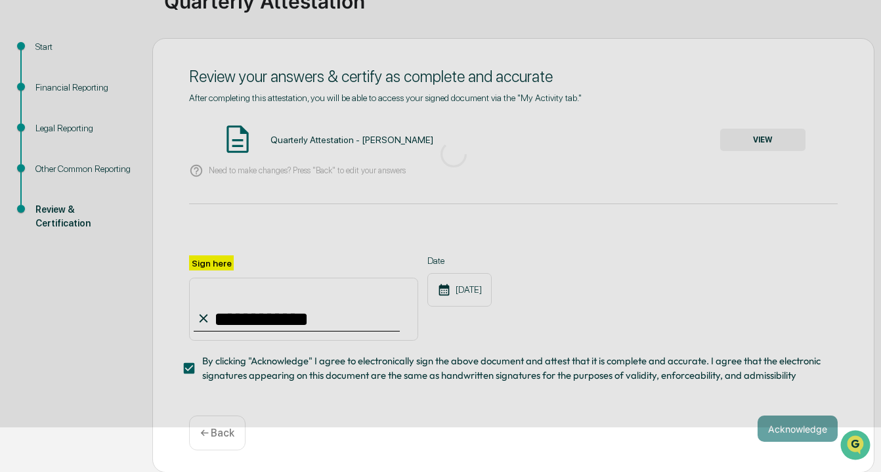
scroll to position [57, 0]
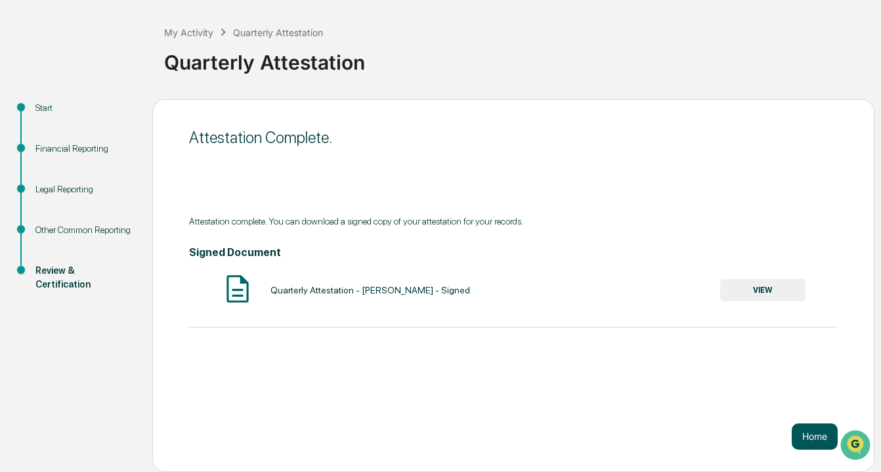
click at [820, 433] on button "Home" at bounding box center [815, 436] width 46 height 26
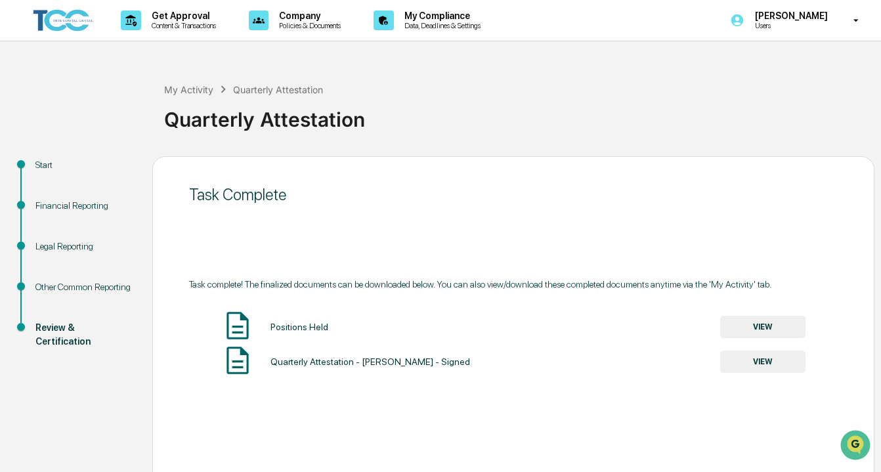
click at [181, 83] on div "My Activity Quarterly Attestation" at bounding box center [243, 89] width 159 height 14
click at [183, 93] on div "My Activity" at bounding box center [188, 89] width 49 height 11
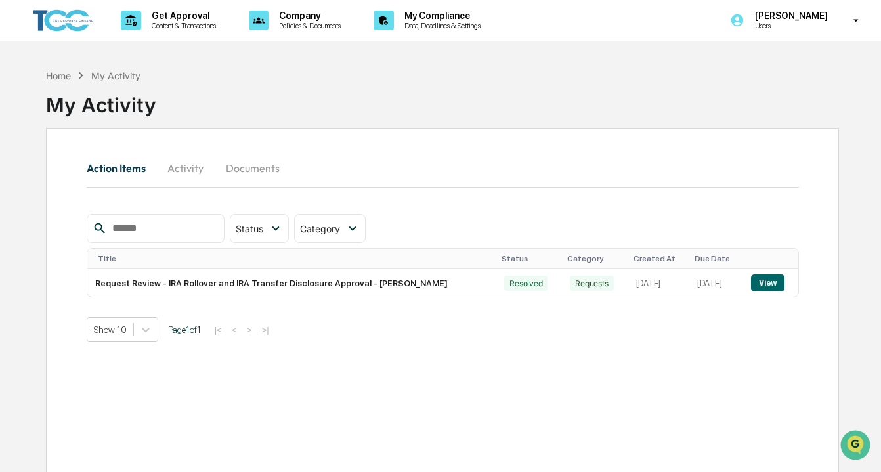
click at [203, 166] on button "Activity" at bounding box center [185, 168] width 59 height 32
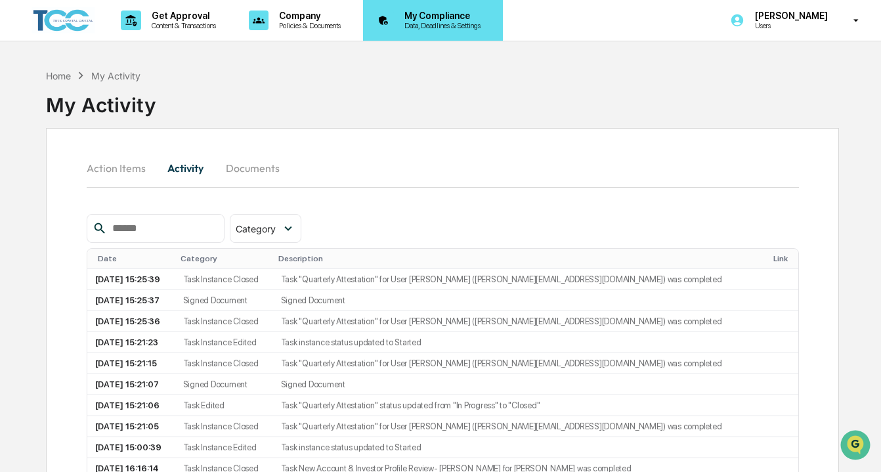
click at [451, 24] on p "Data, Deadlines & Settings" at bounding box center [440, 25] width 93 height 9
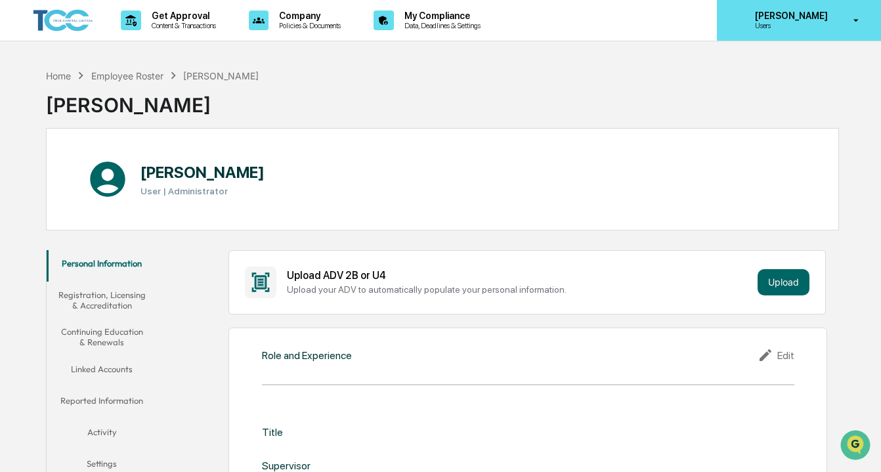
click at [786, 20] on p "[PERSON_NAME]" at bounding box center [790, 16] width 90 height 11
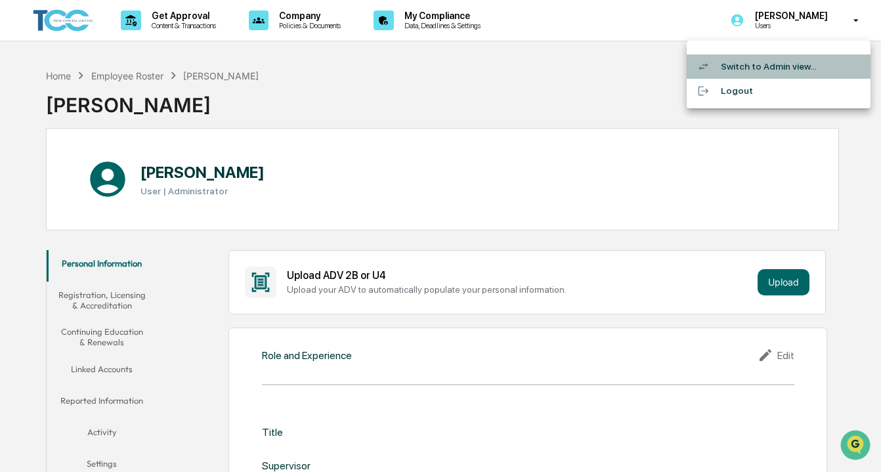
click at [785, 62] on li "Switch to Admin view..." at bounding box center [779, 66] width 184 height 24
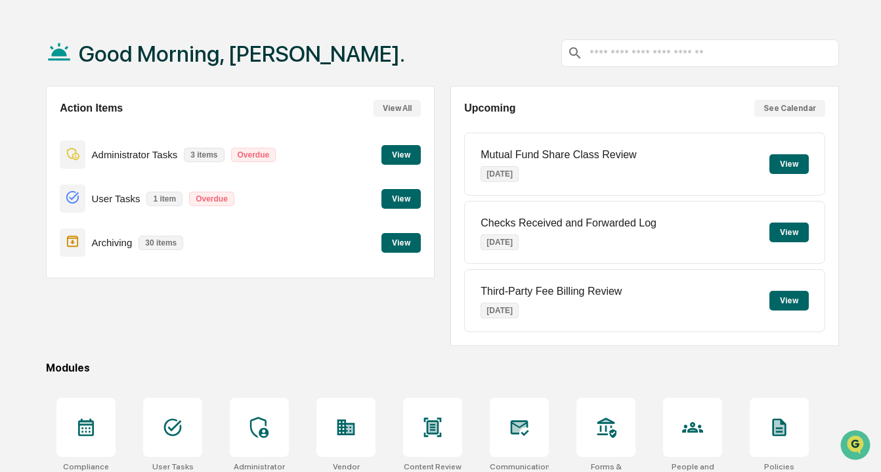
scroll to position [44, 0]
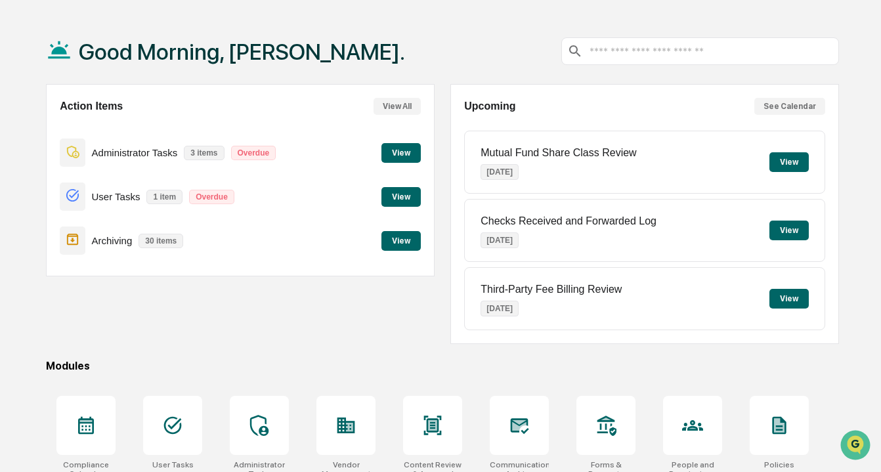
click at [395, 151] on button "View" at bounding box center [400, 153] width 39 height 20
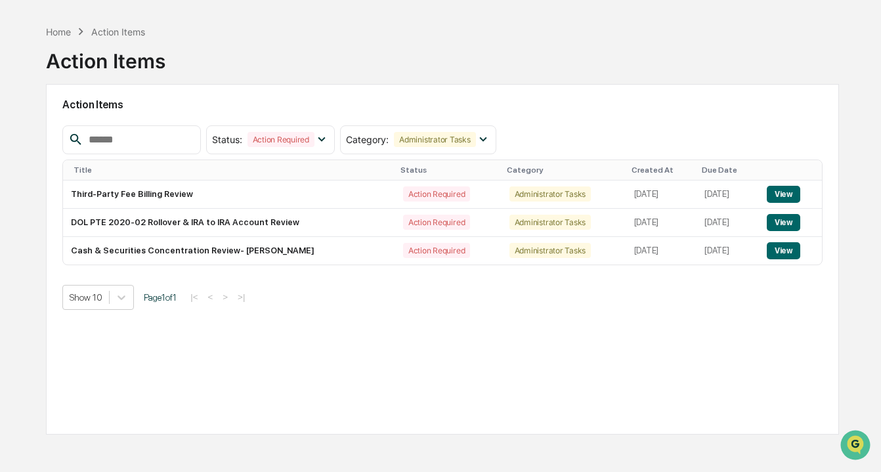
click at [357, 102] on h2 "Action Items" at bounding box center [442, 104] width 760 height 12
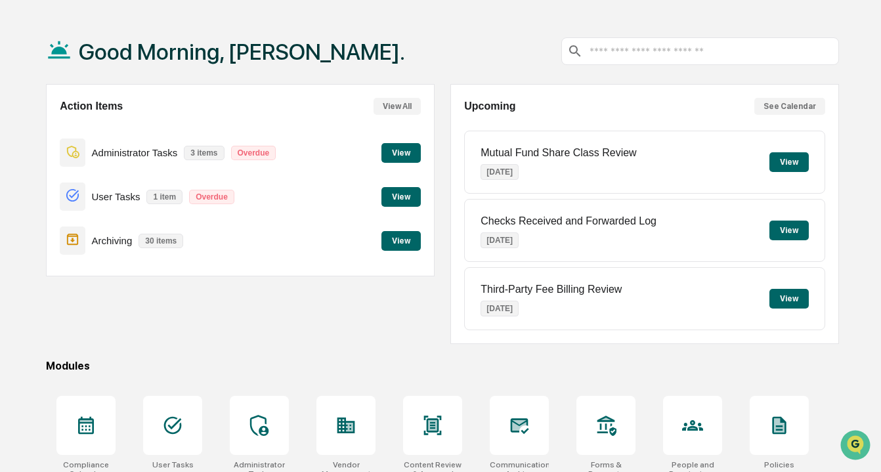
click at [398, 193] on button "View" at bounding box center [400, 197] width 39 height 20
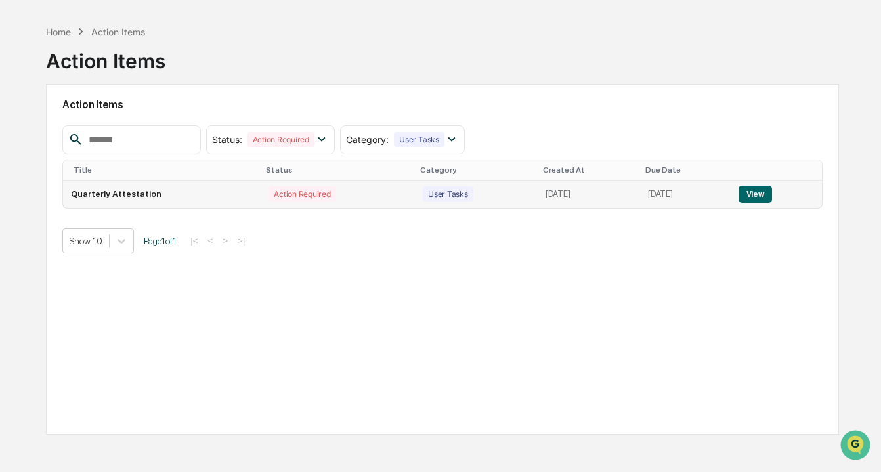
click at [772, 190] on button "View" at bounding box center [755, 194] width 33 height 17
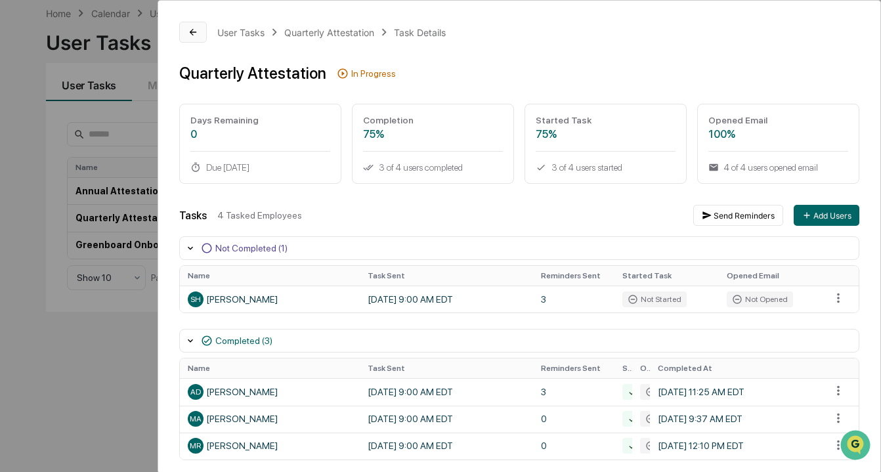
click at [196, 32] on icon at bounding box center [193, 32] width 11 height 11
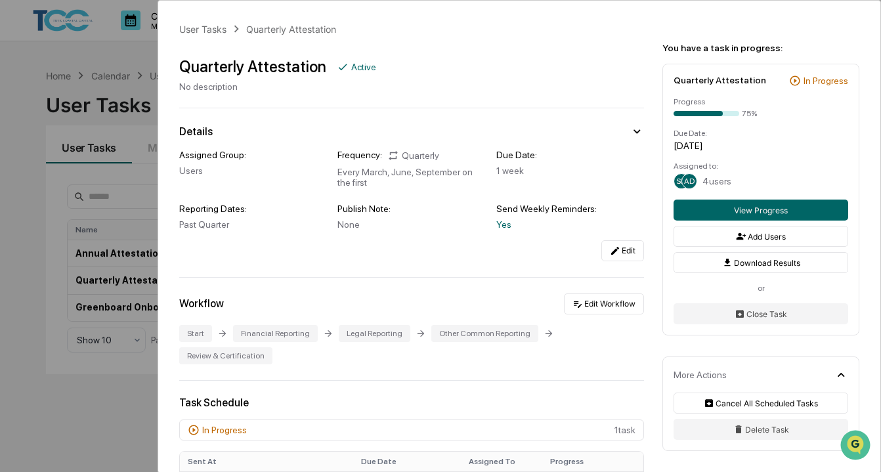
click at [135, 447] on div "User Tasks Quarterly Attestation Quarterly Attestation Active No description De…" at bounding box center [440, 236] width 881 height 472
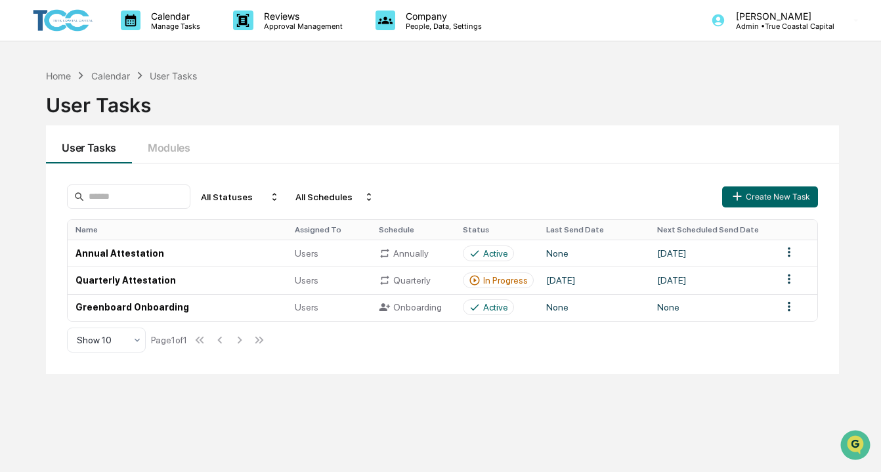
click at [109, 73] on div "Calendar" at bounding box center [110, 75] width 39 height 11
click at [164, 77] on div "User Tasks" at bounding box center [173, 75] width 47 height 11
